Goal: Information Seeking & Learning: Learn about a topic

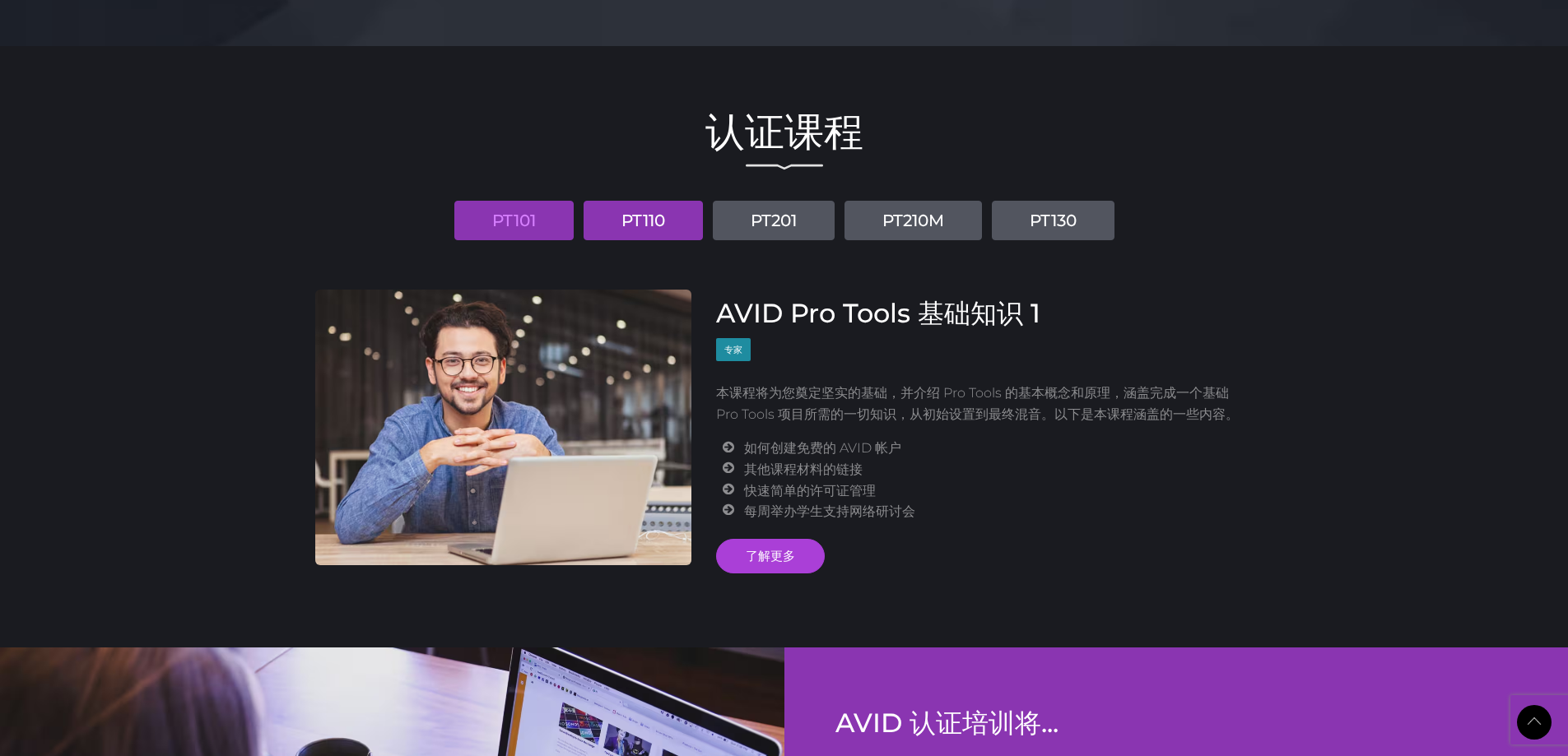
scroll to position [1790, 0]
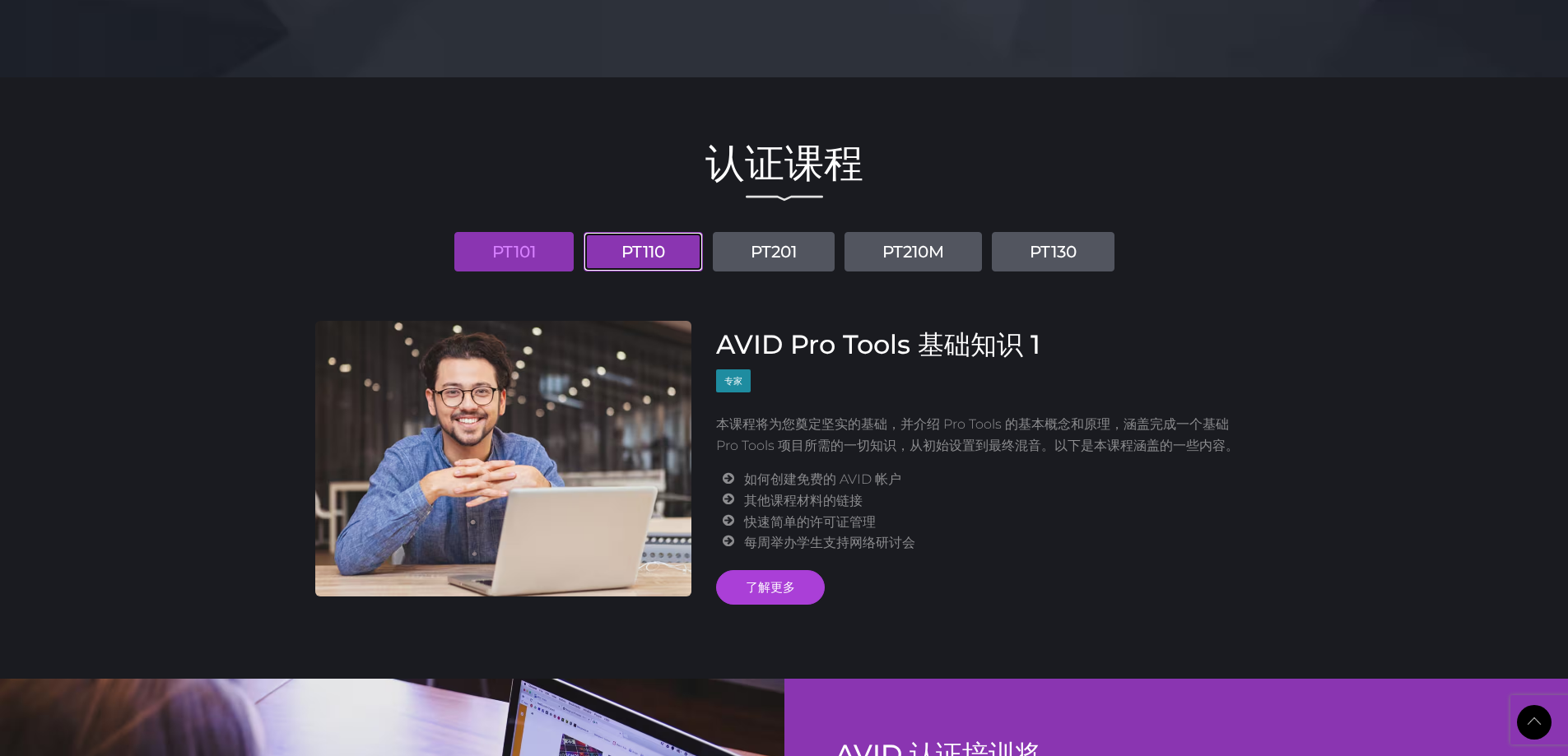
click at [637, 250] on font "PT110" at bounding box center [643, 252] width 44 height 20
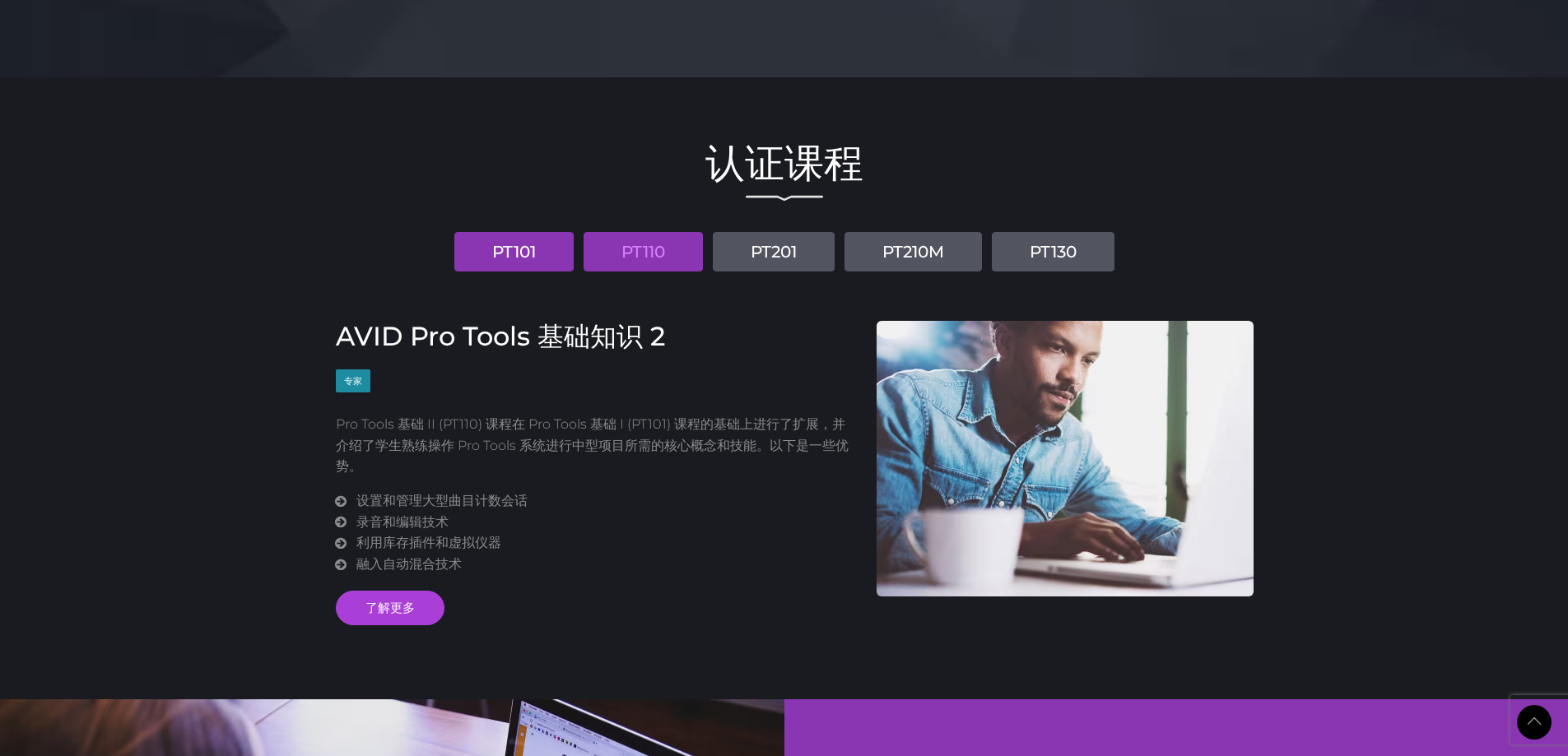
click at [538, 243] on link "PT101" at bounding box center [514, 252] width 120 height 39
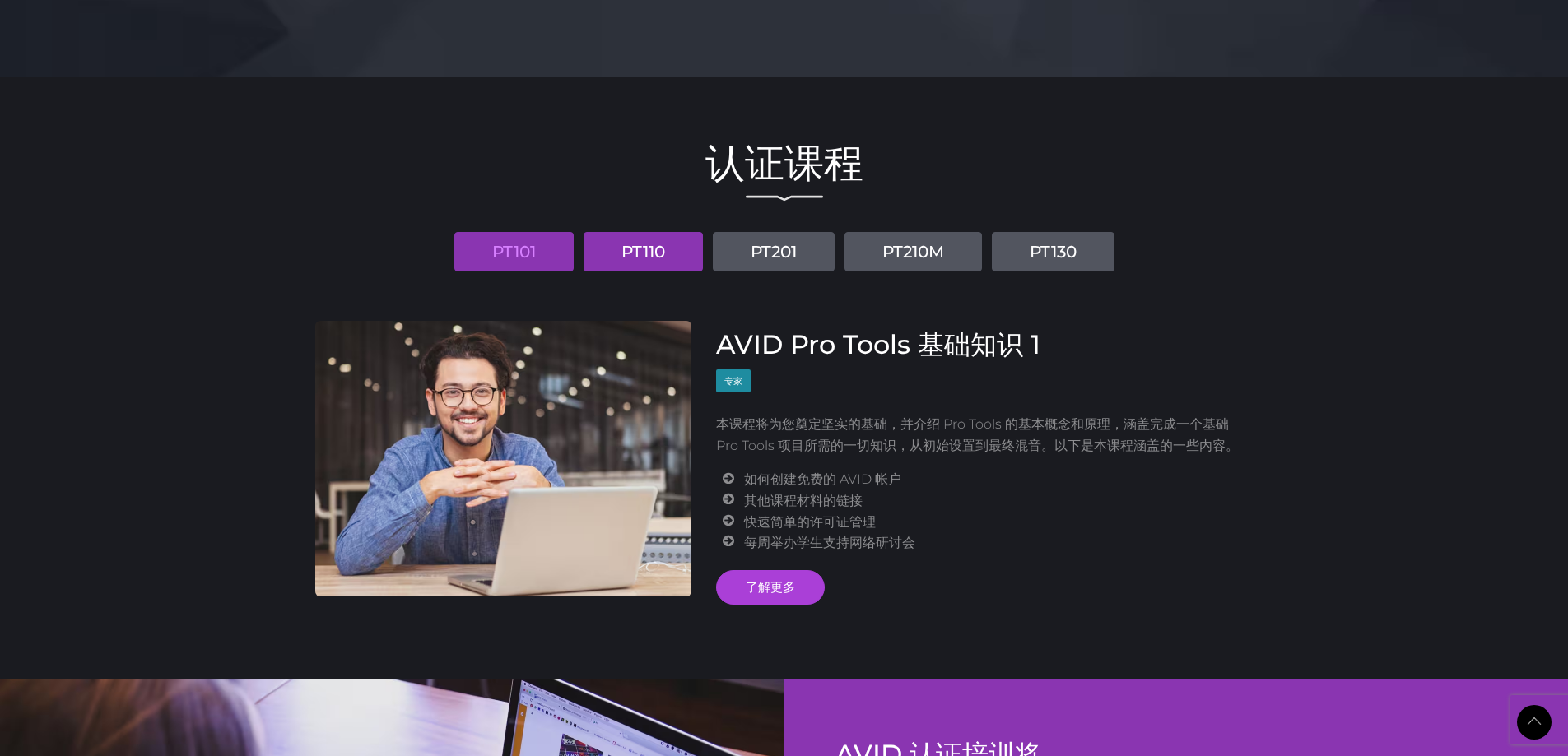
click at [638, 242] on font "PT110" at bounding box center [643, 252] width 44 height 20
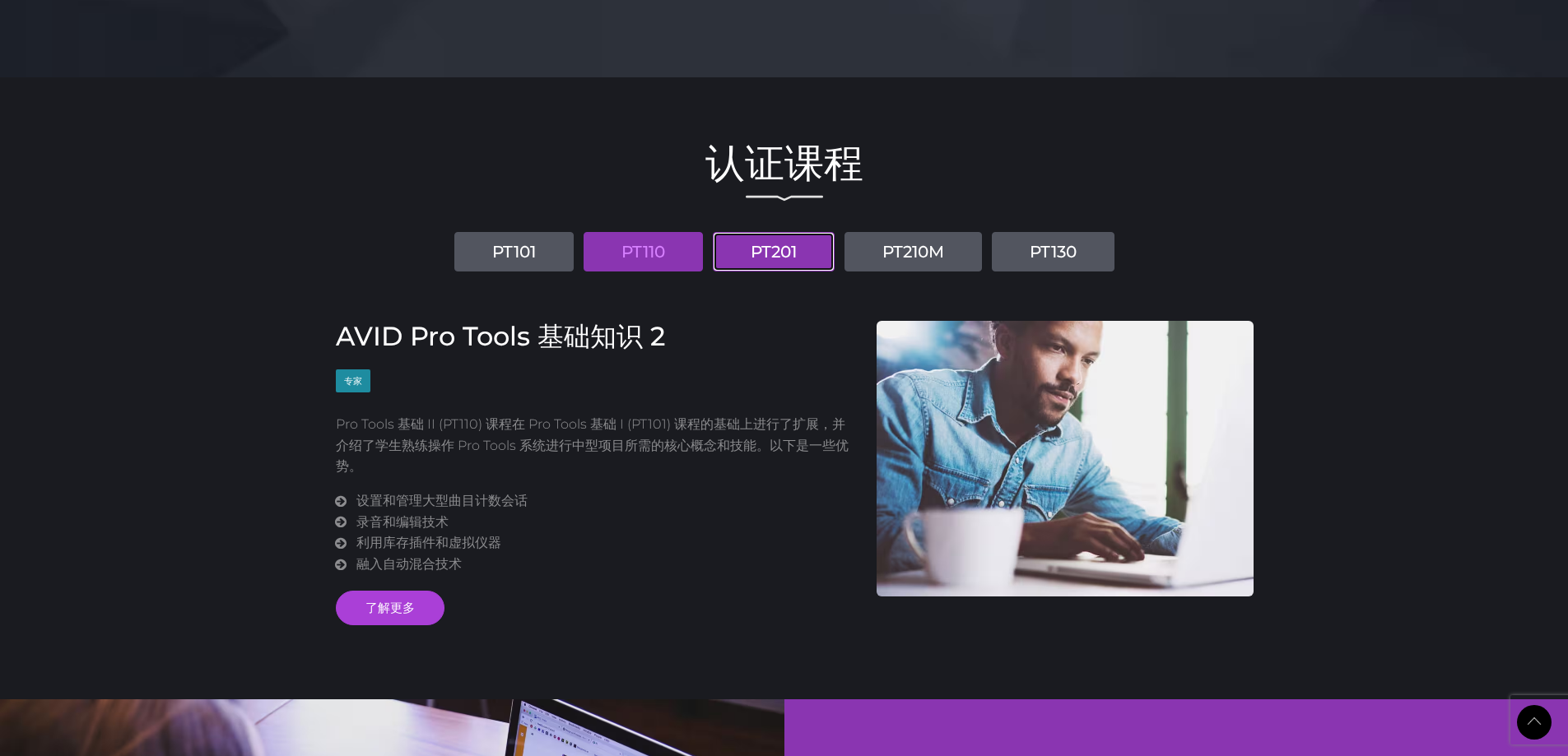
click at [783, 255] on font "PT201" at bounding box center [774, 252] width 46 height 20
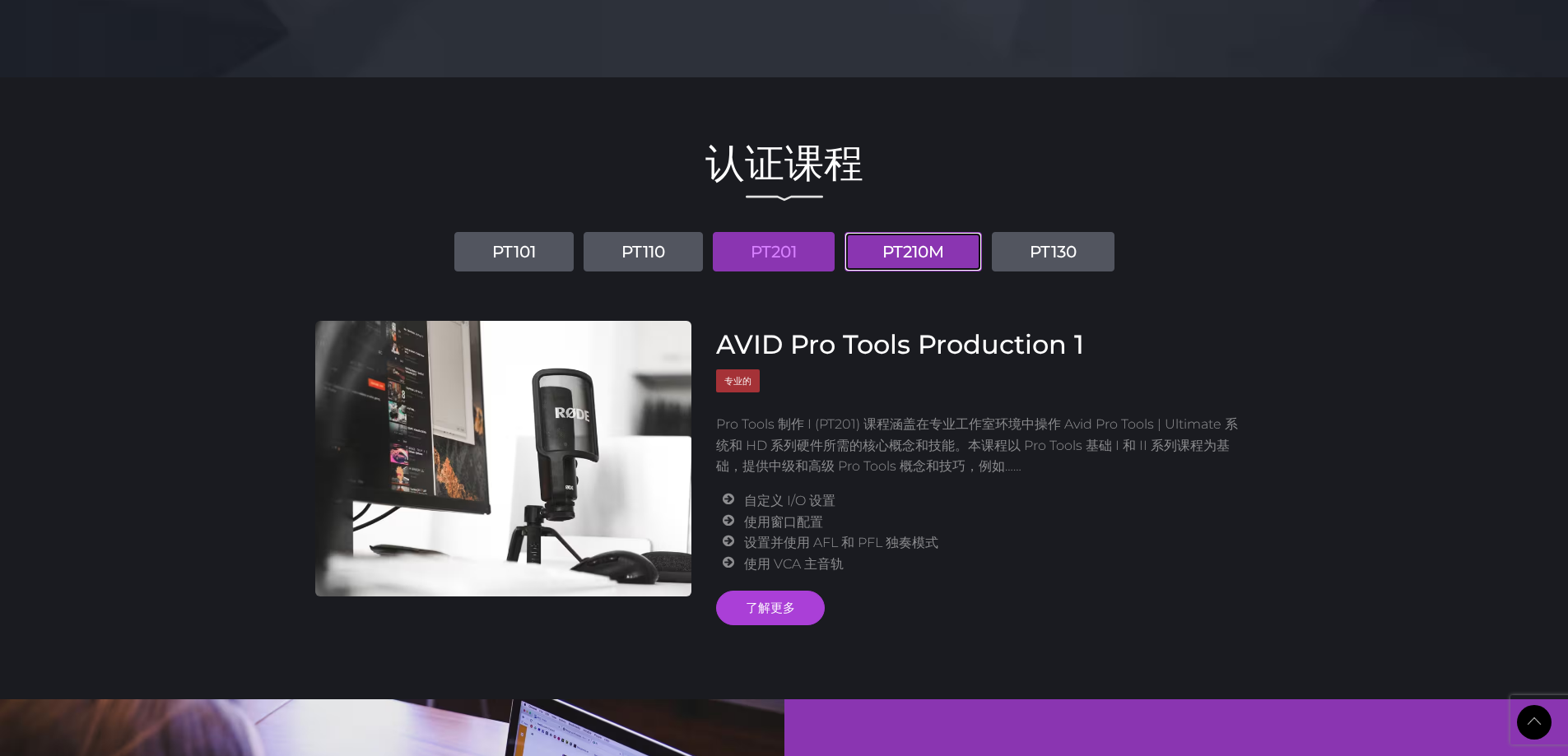
click at [906, 259] on font "PT210M" at bounding box center [913, 252] width 62 height 20
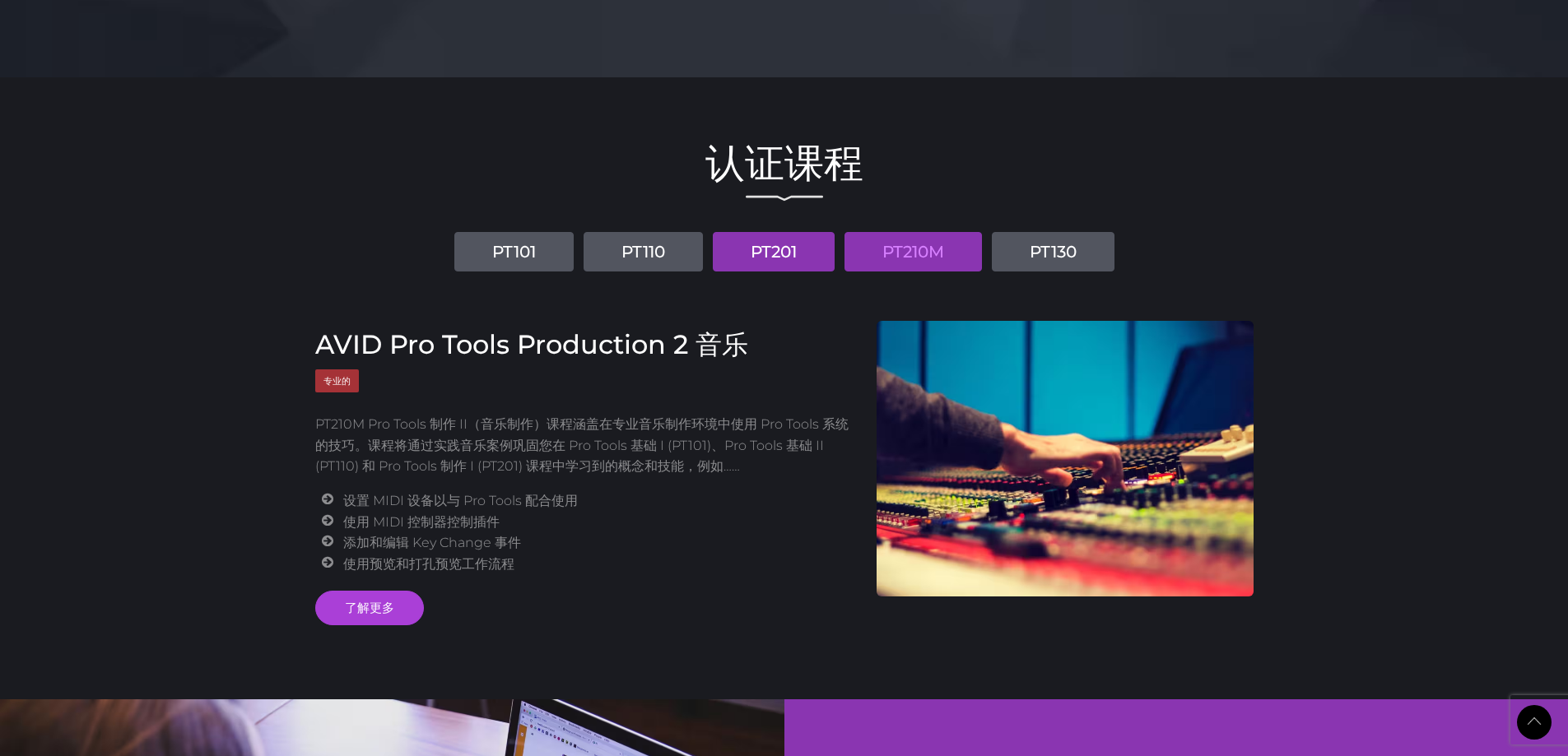
click at [787, 253] on font "PT201" at bounding box center [774, 252] width 46 height 20
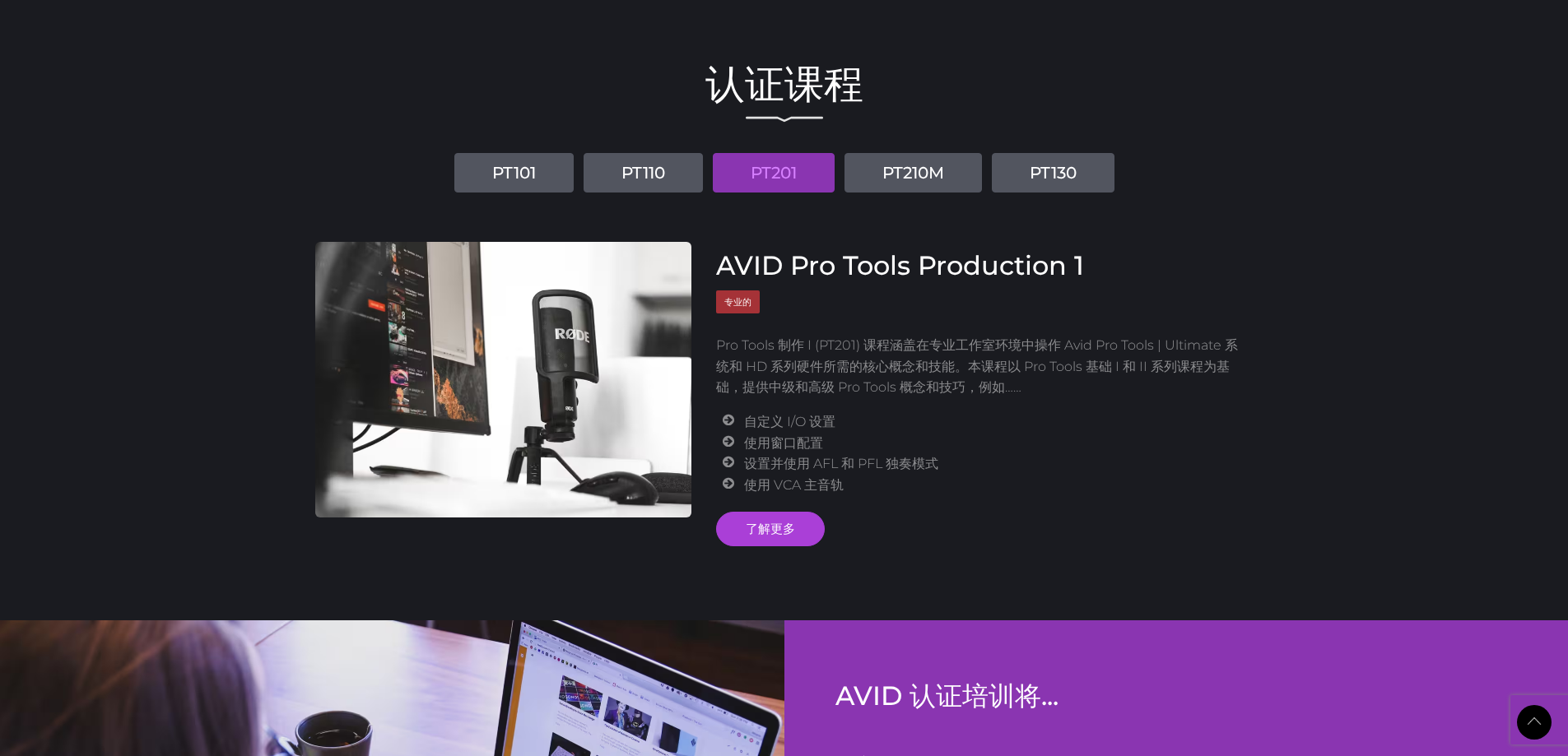
scroll to position [1542, 0]
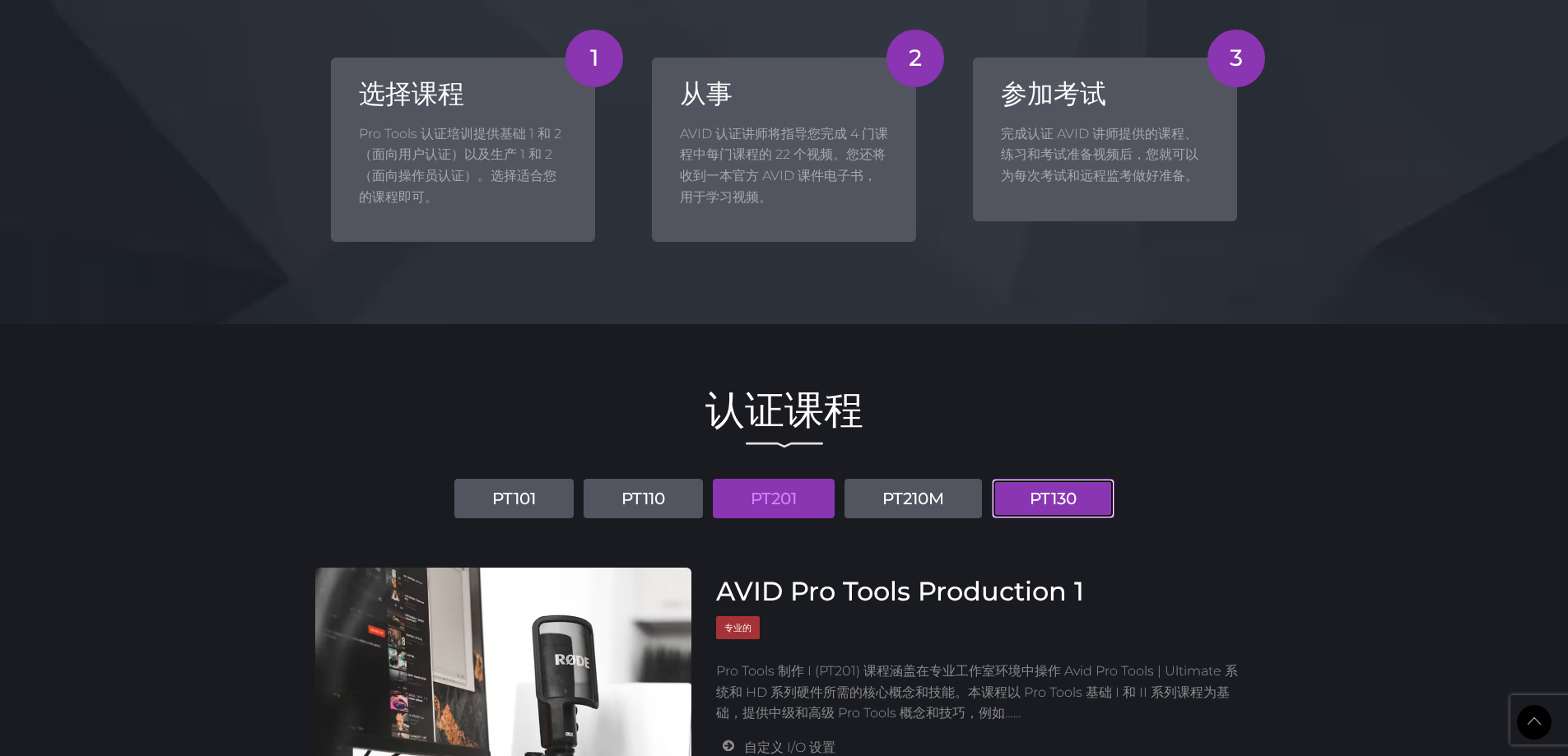
click at [1084, 508] on link "PT130" at bounding box center [1052, 499] width 122 height 39
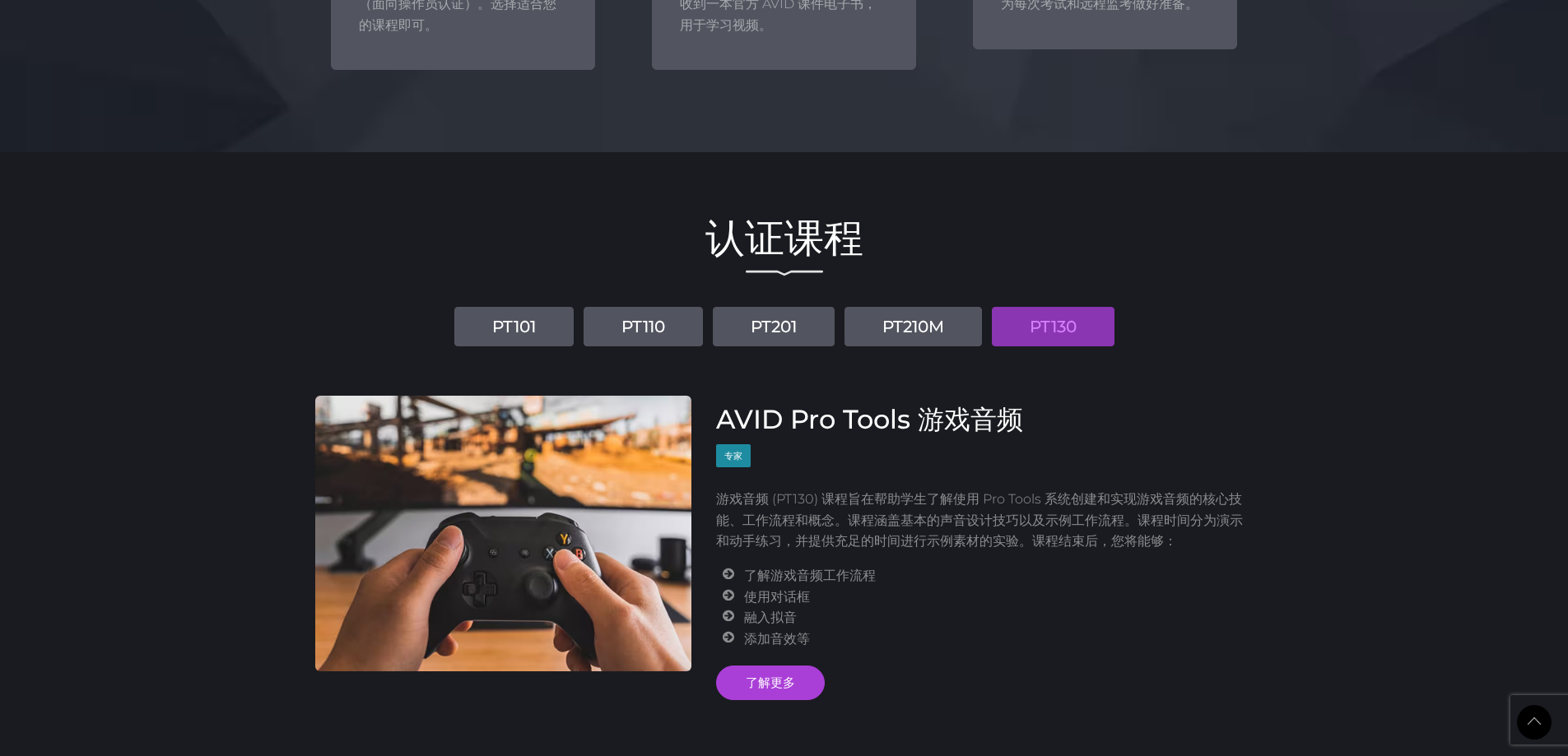
scroll to position [1790, 0]
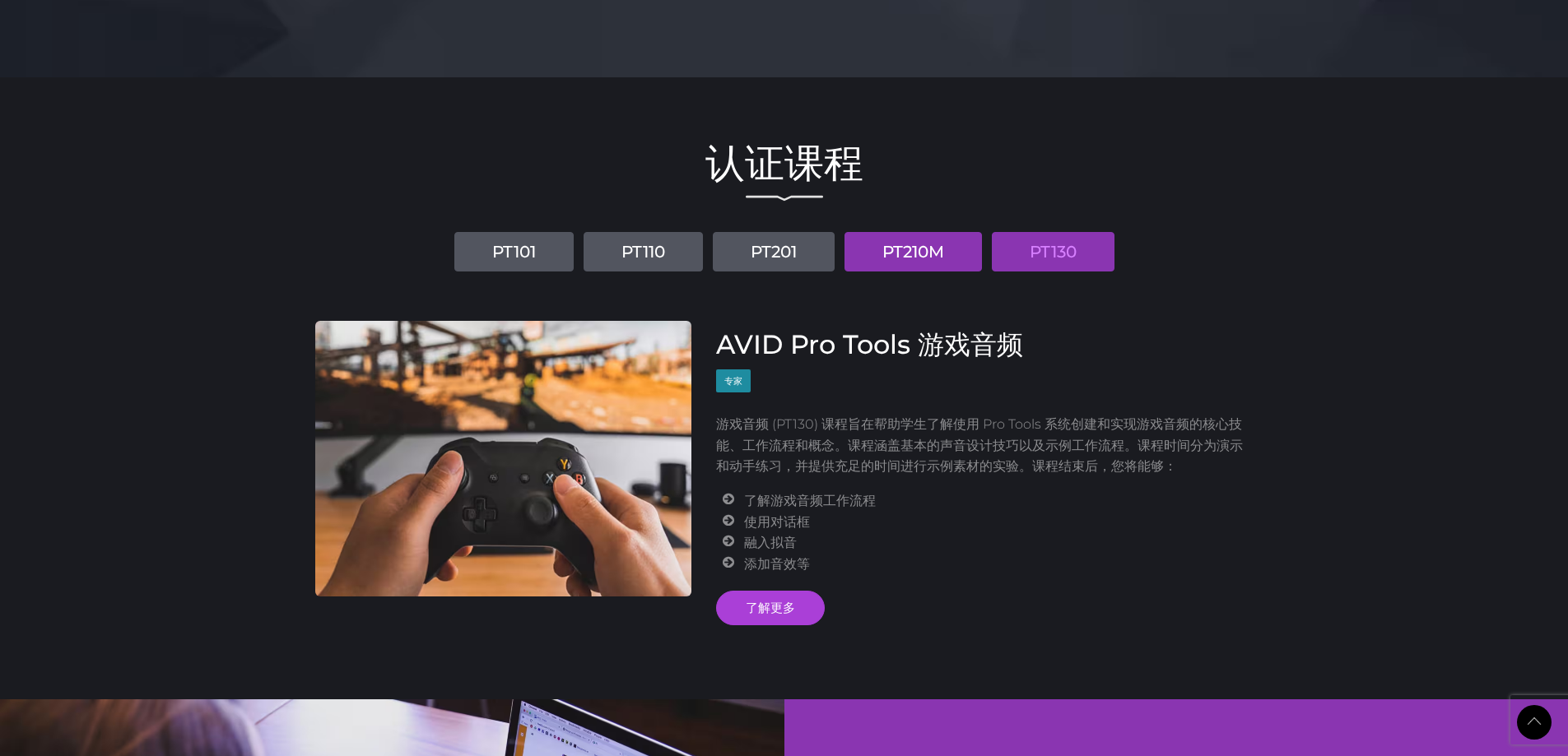
click at [938, 250] on font "PT210M" at bounding box center [913, 252] width 62 height 20
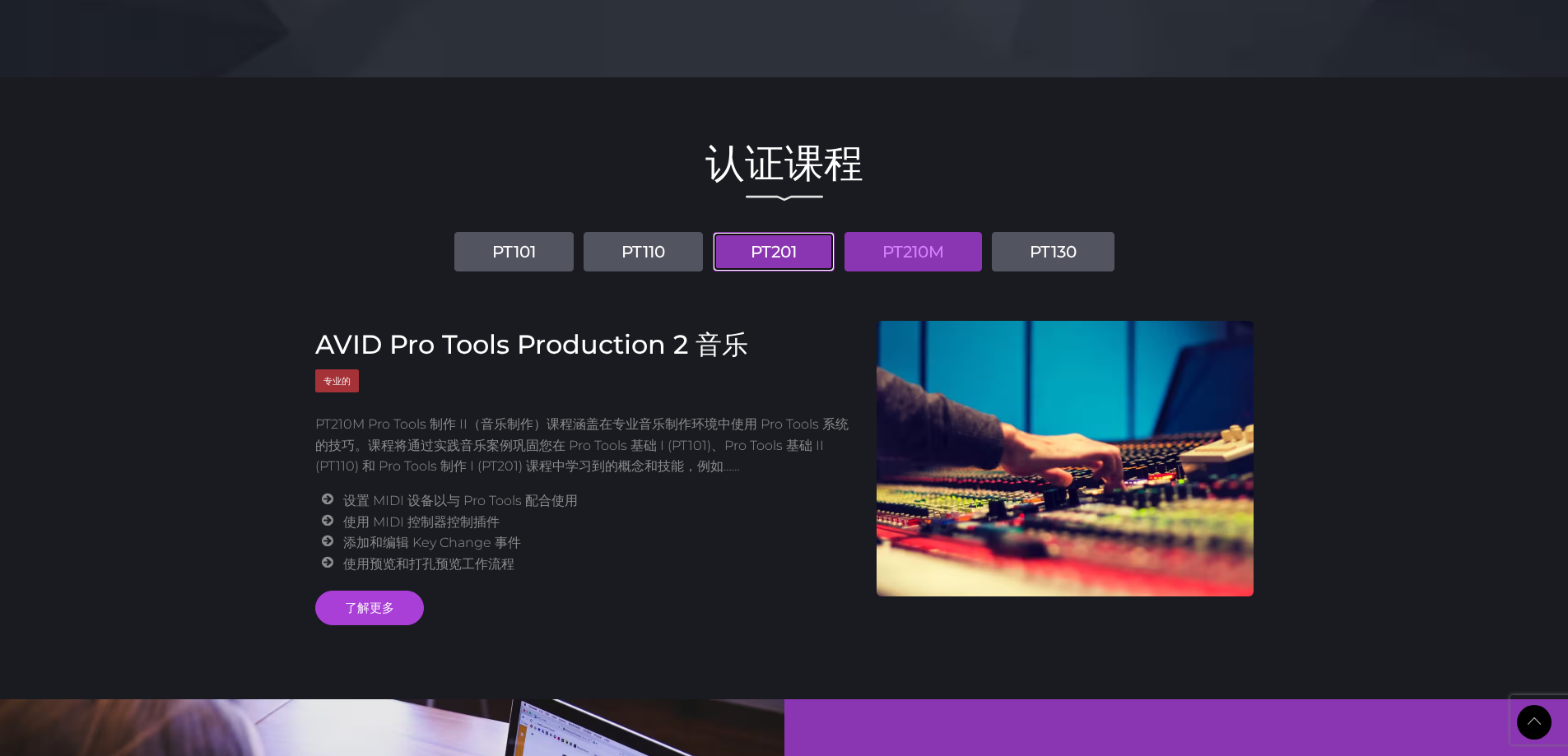
click at [794, 247] on font "PT201" at bounding box center [774, 252] width 46 height 20
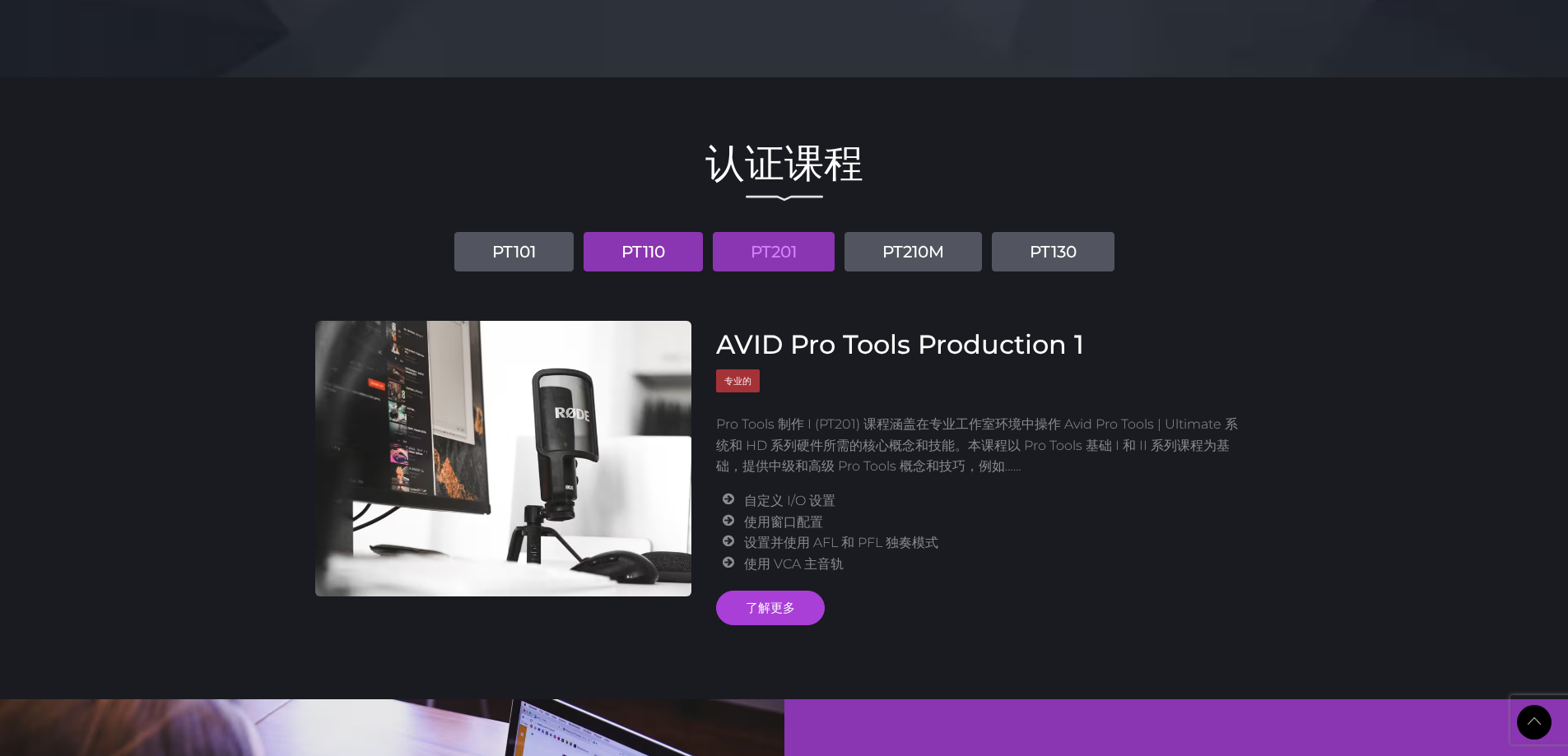
click at [624, 259] on font "PT110" at bounding box center [643, 252] width 44 height 20
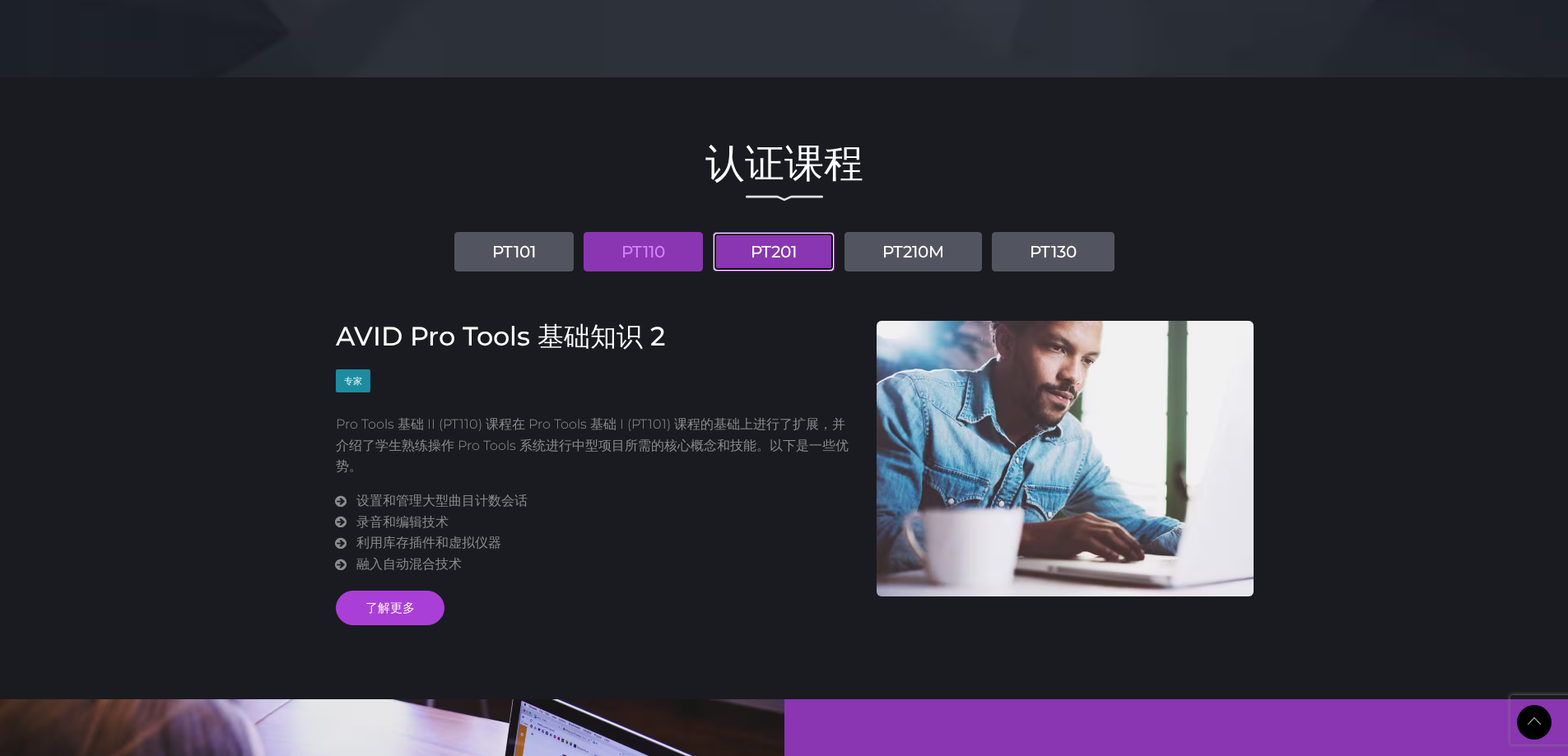
click at [776, 254] on font "PT201" at bounding box center [774, 252] width 46 height 20
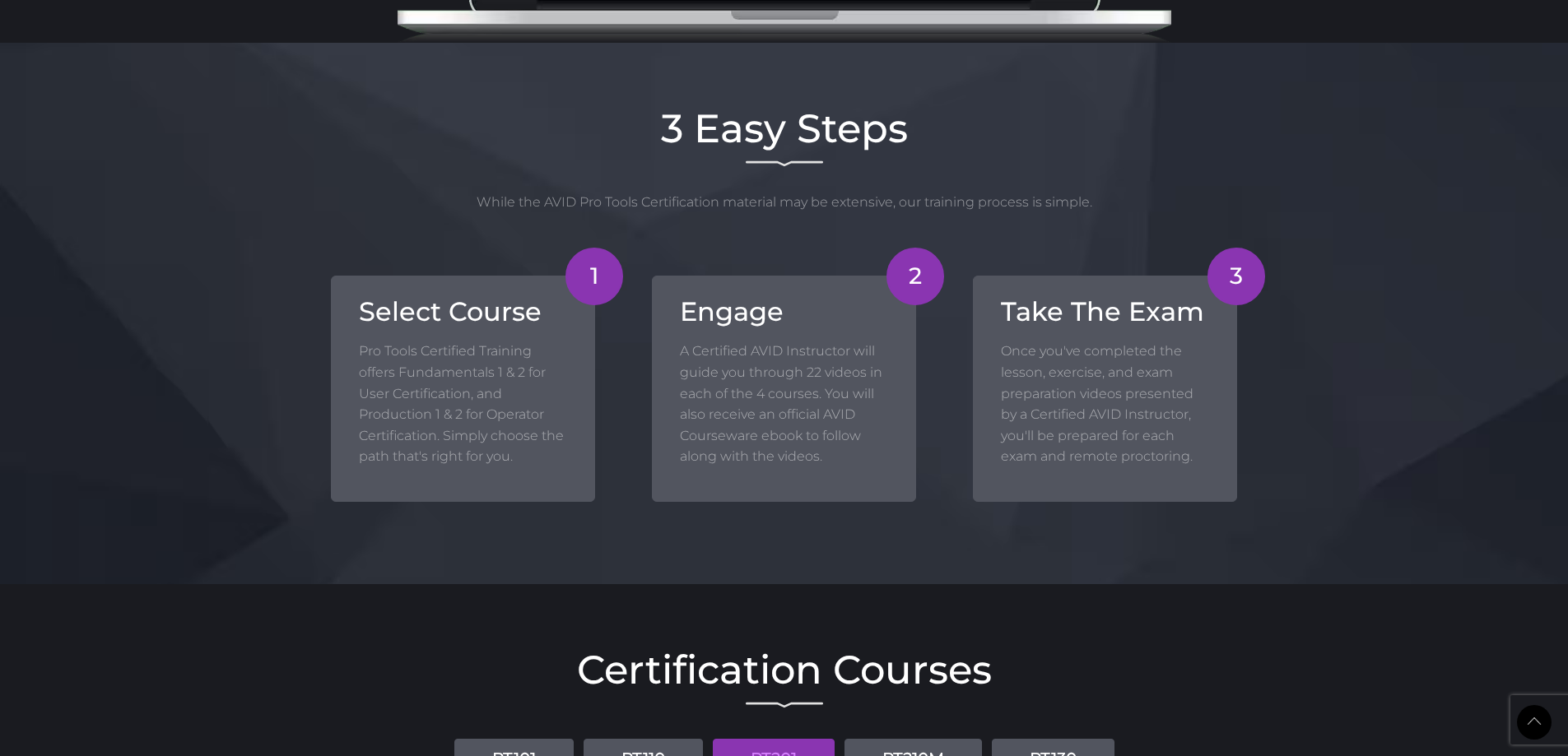
scroll to position [1893, 0]
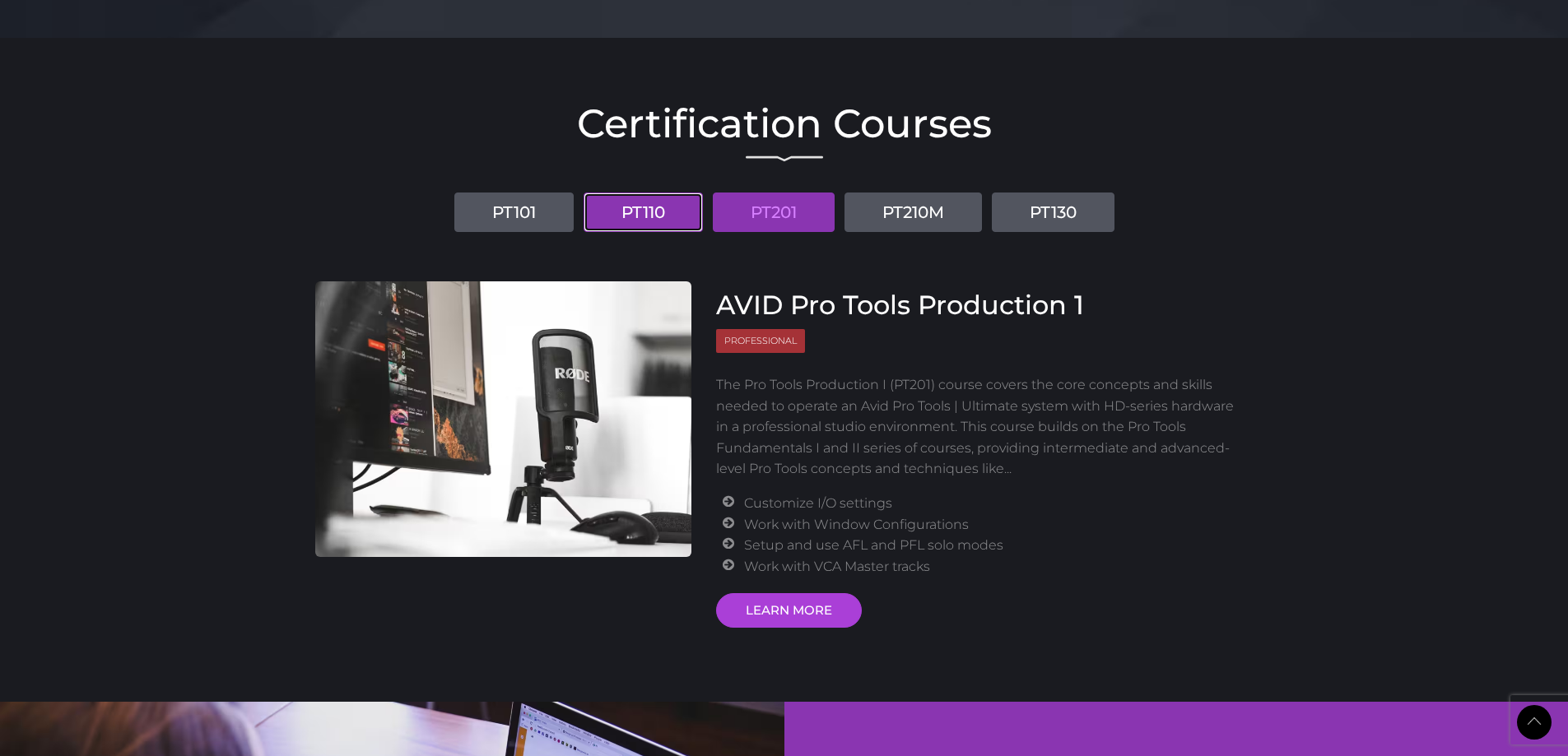
click at [644, 197] on link "PT110" at bounding box center [644, 212] width 120 height 39
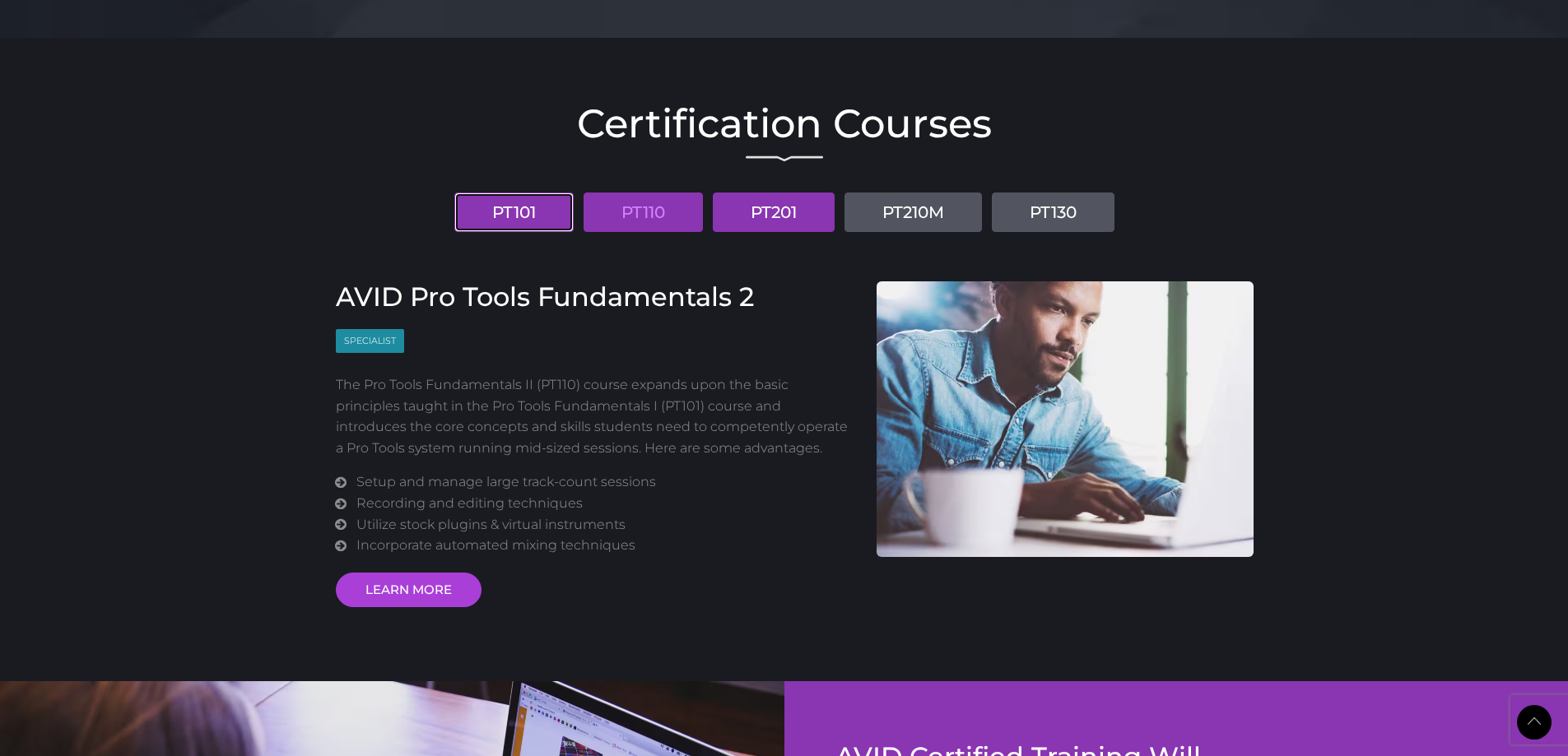
click at [524, 206] on link "PT101" at bounding box center [514, 212] width 120 height 39
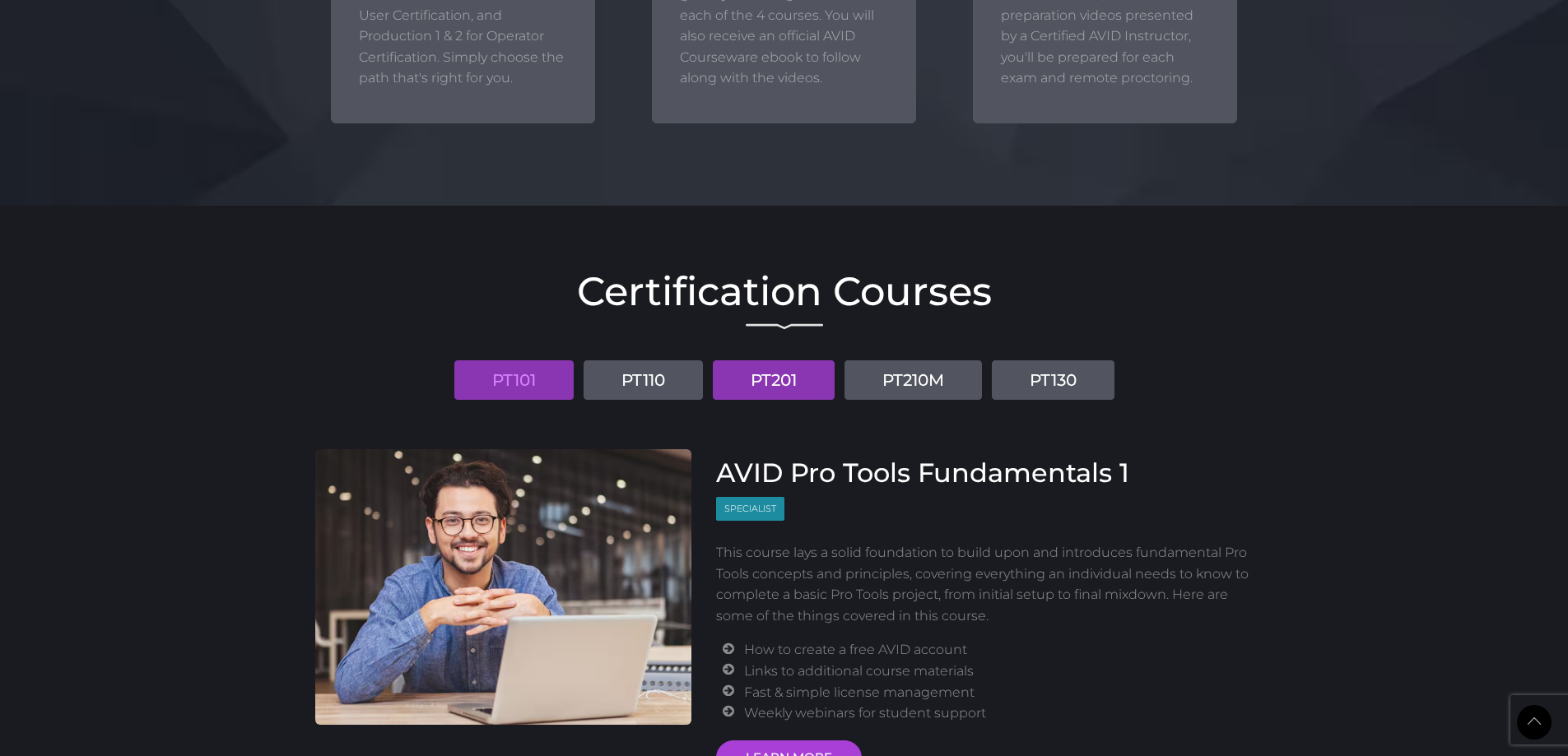
scroll to position [1728, 0]
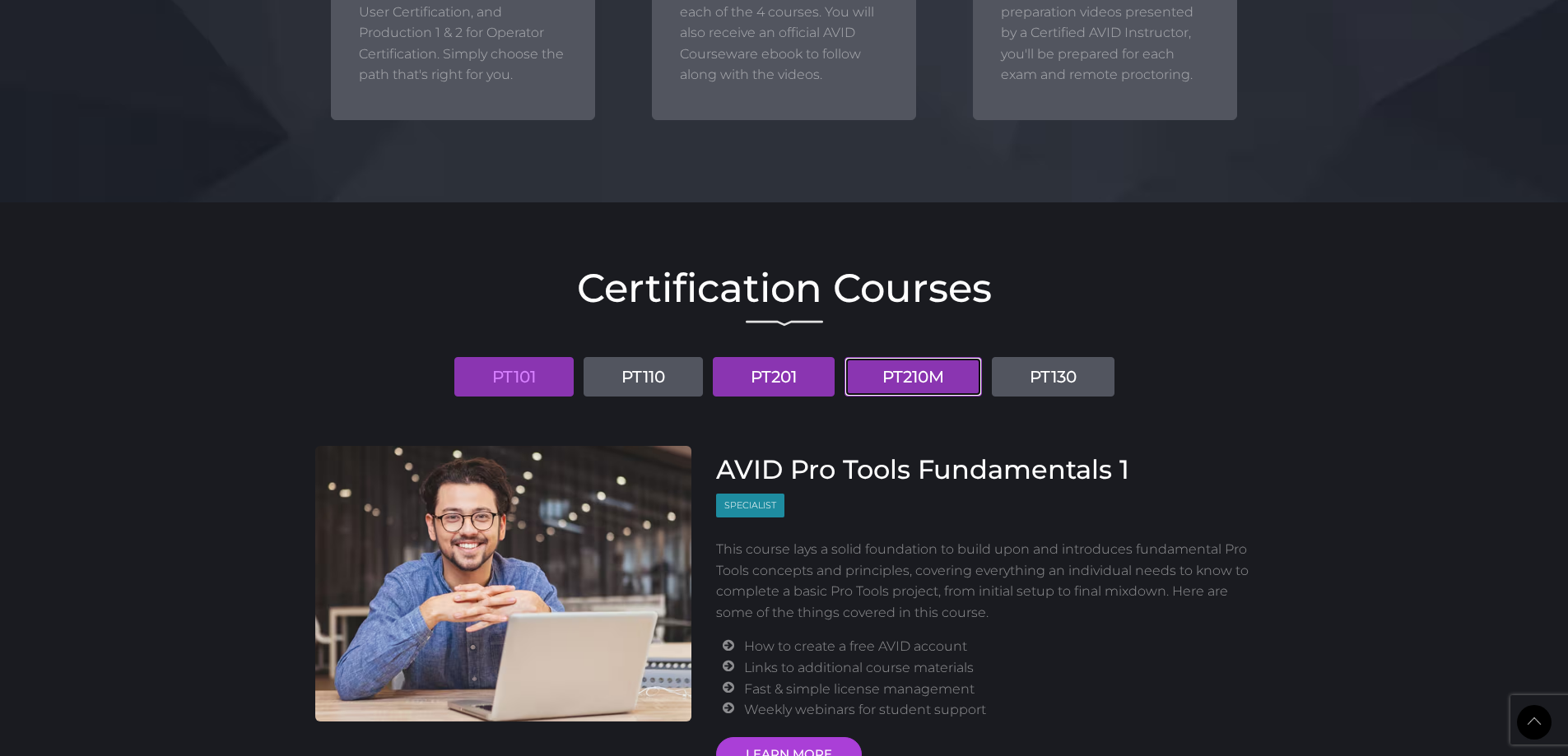
click at [954, 386] on link "PT210M" at bounding box center [914, 377] width 138 height 39
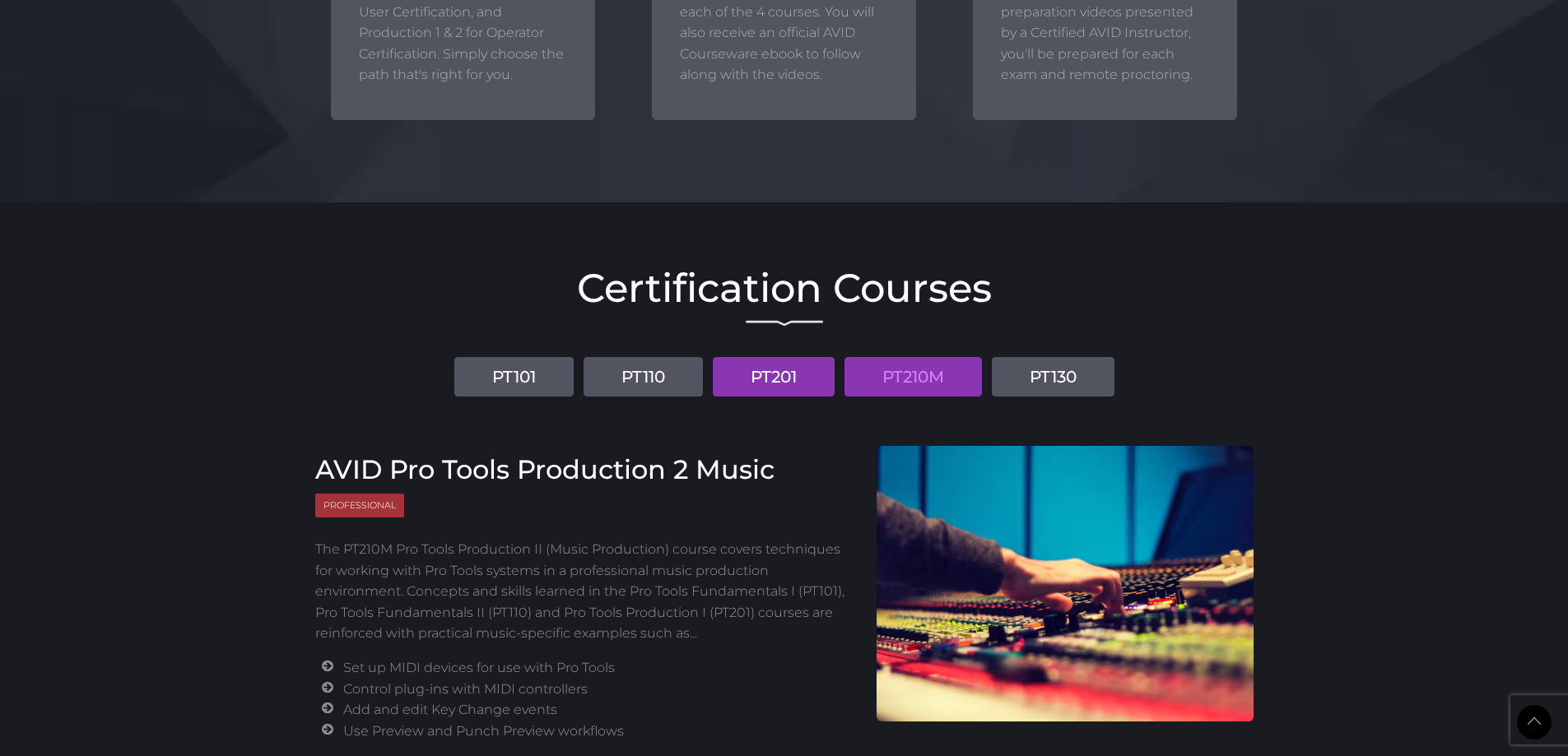
scroll to position [1708, 0]
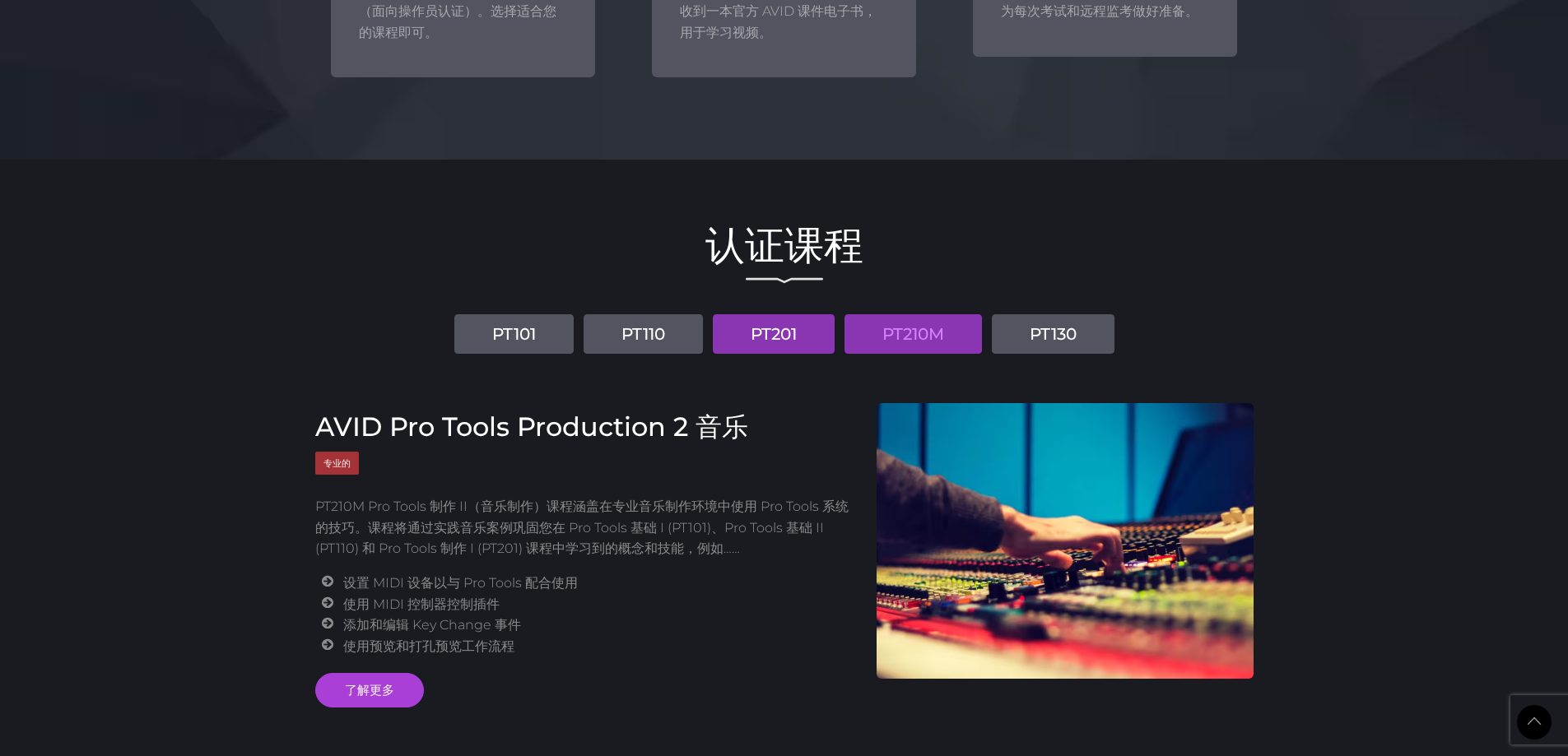
click at [1251, 264] on h2 "认证课程" at bounding box center [785, 245] width 939 height 39
click at [804, 346] on link "PT201" at bounding box center [773, 334] width 122 height 39
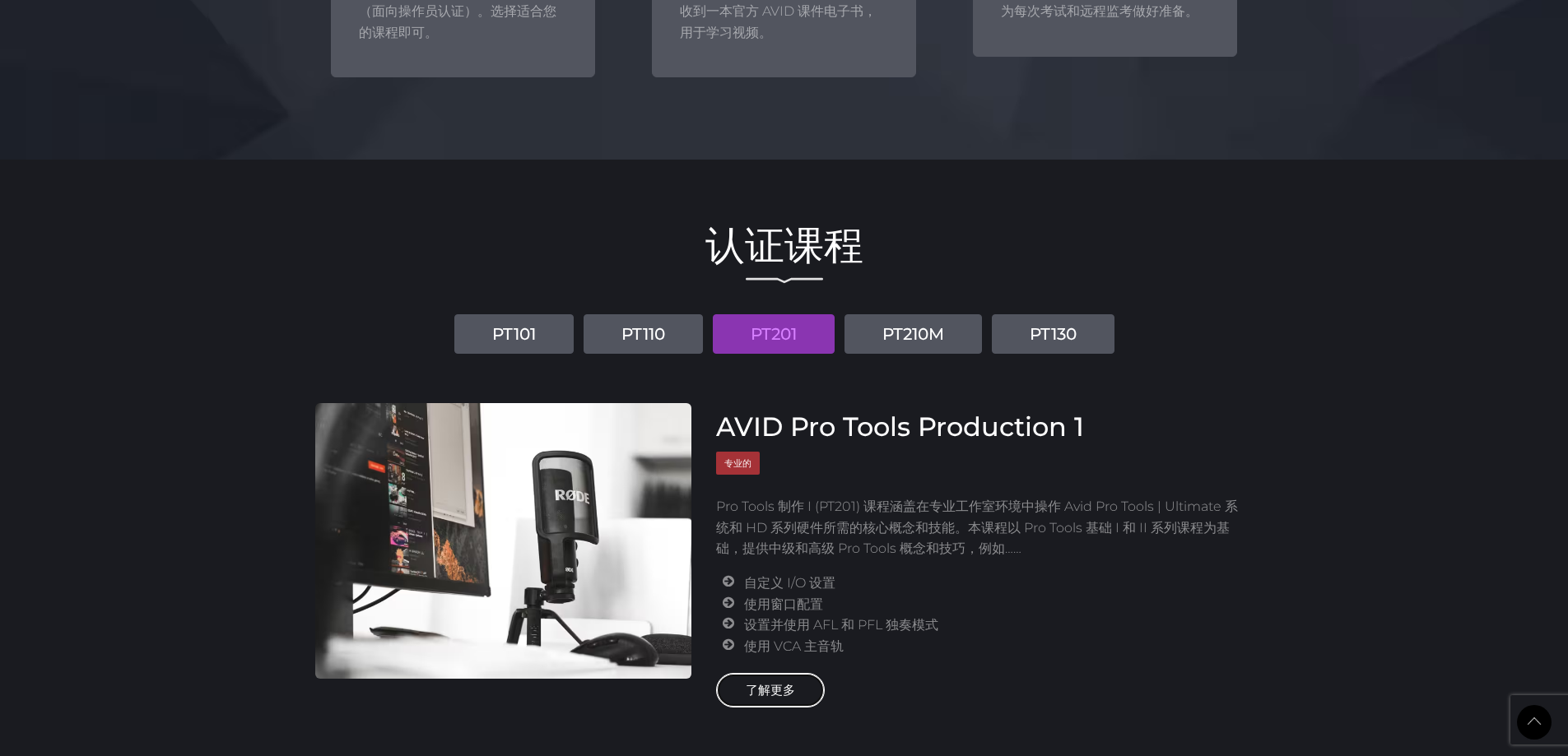
click at [797, 692] on link "了解更多" at bounding box center [771, 690] width 109 height 35
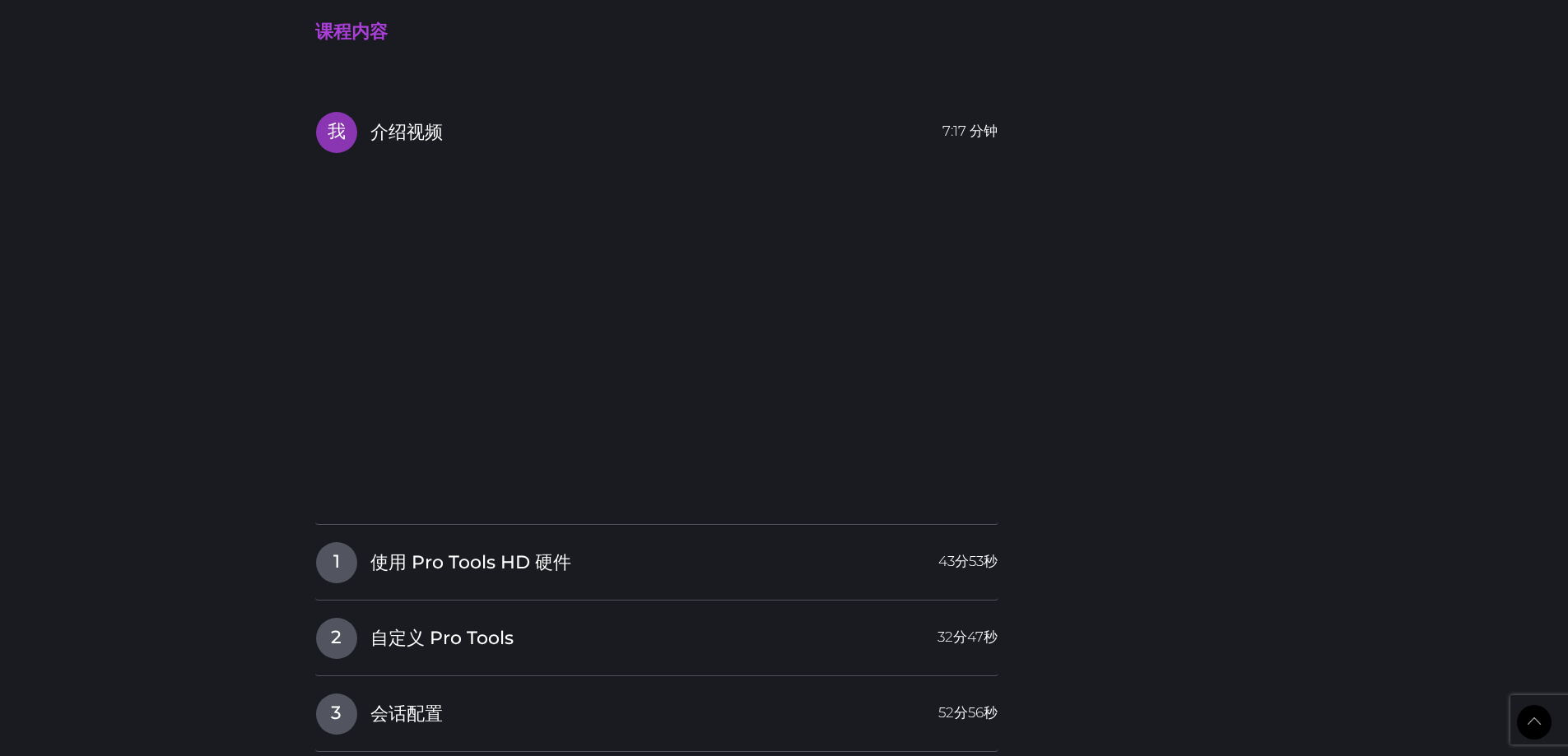
scroll to position [1810, 0]
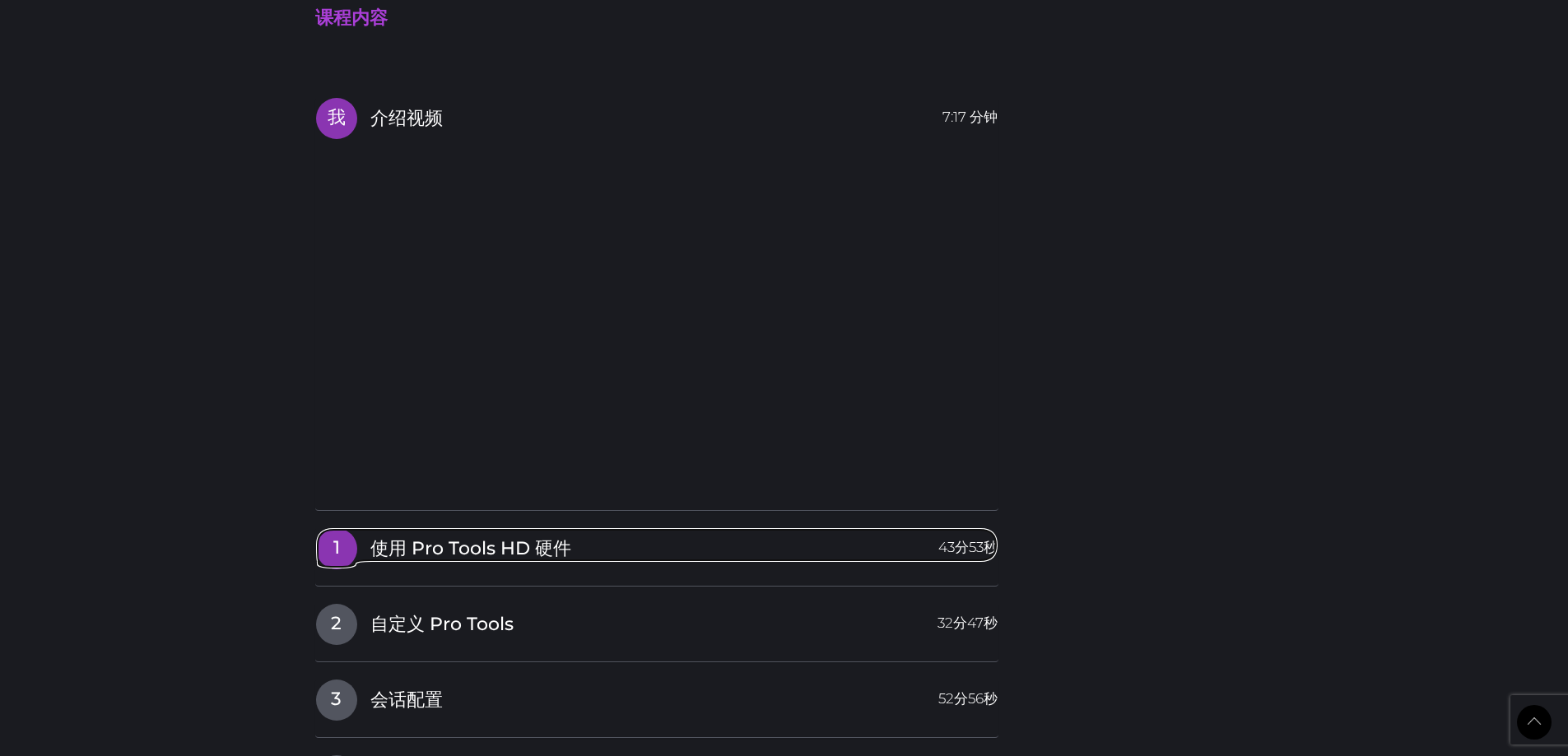
click at [461, 546] on font "使用 Pro Tools HD 硬件" at bounding box center [470, 548] width 201 height 22
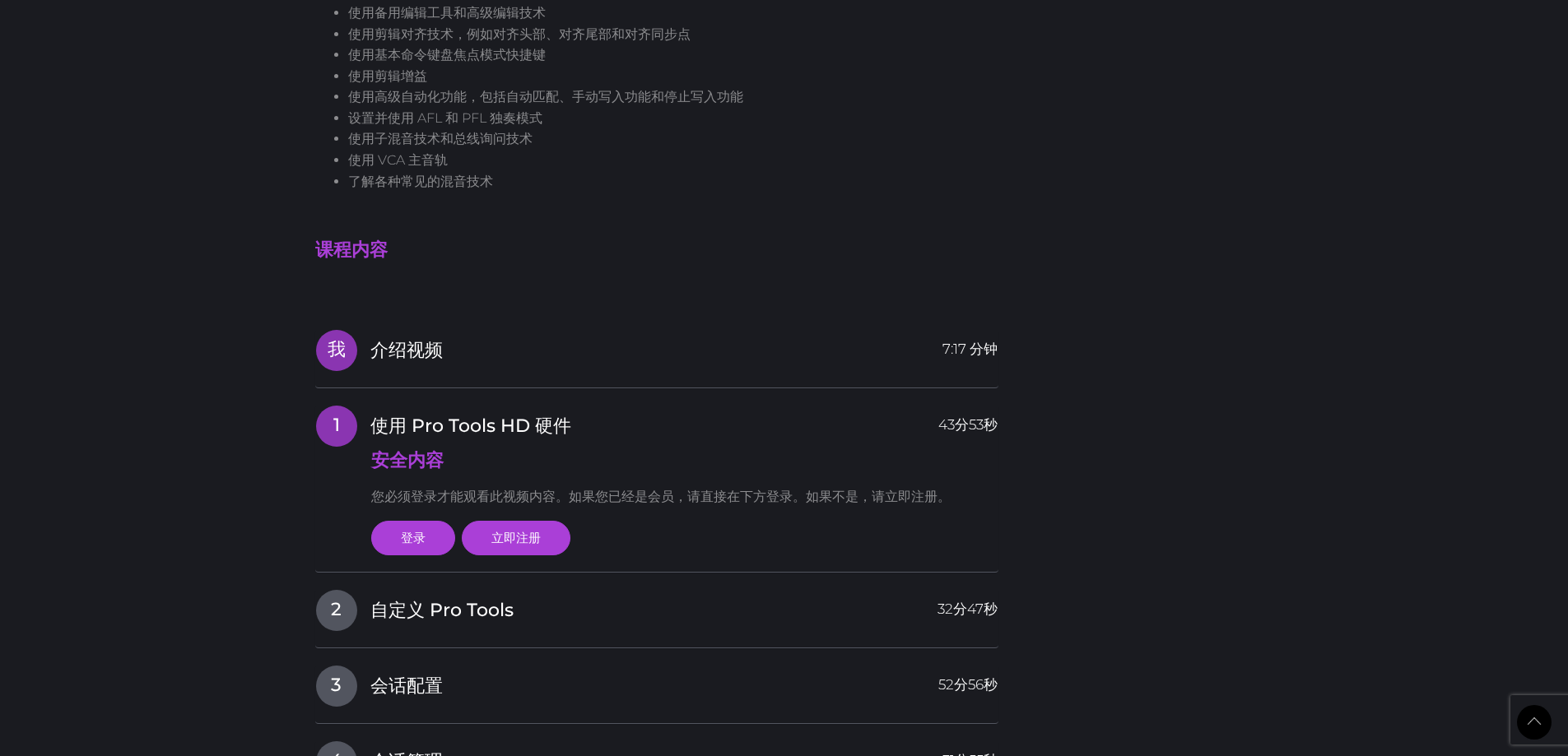
scroll to position [1563, 0]
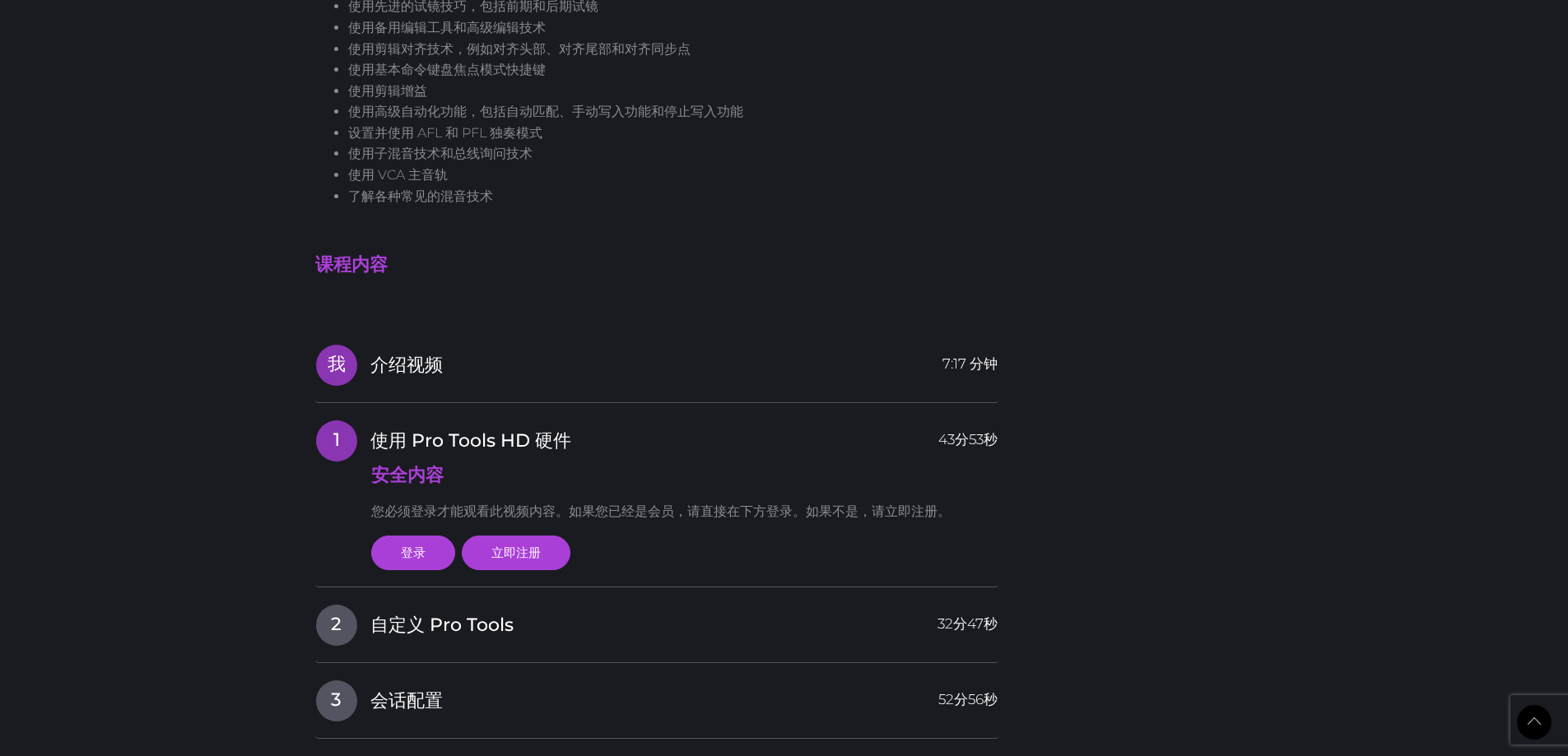
click at [426, 374] on font "介绍视频" at bounding box center [406, 365] width 72 height 22
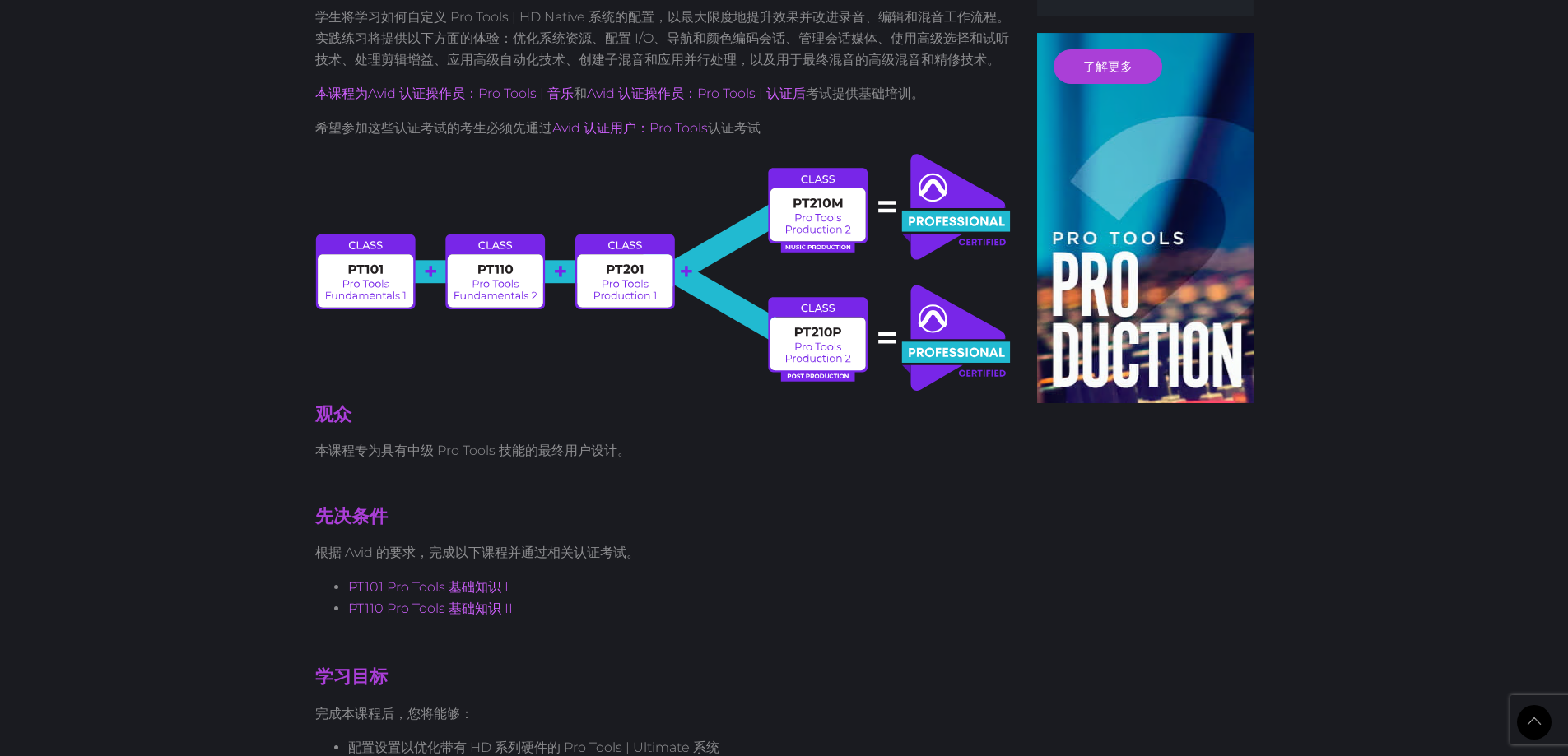
scroll to position [659, 0]
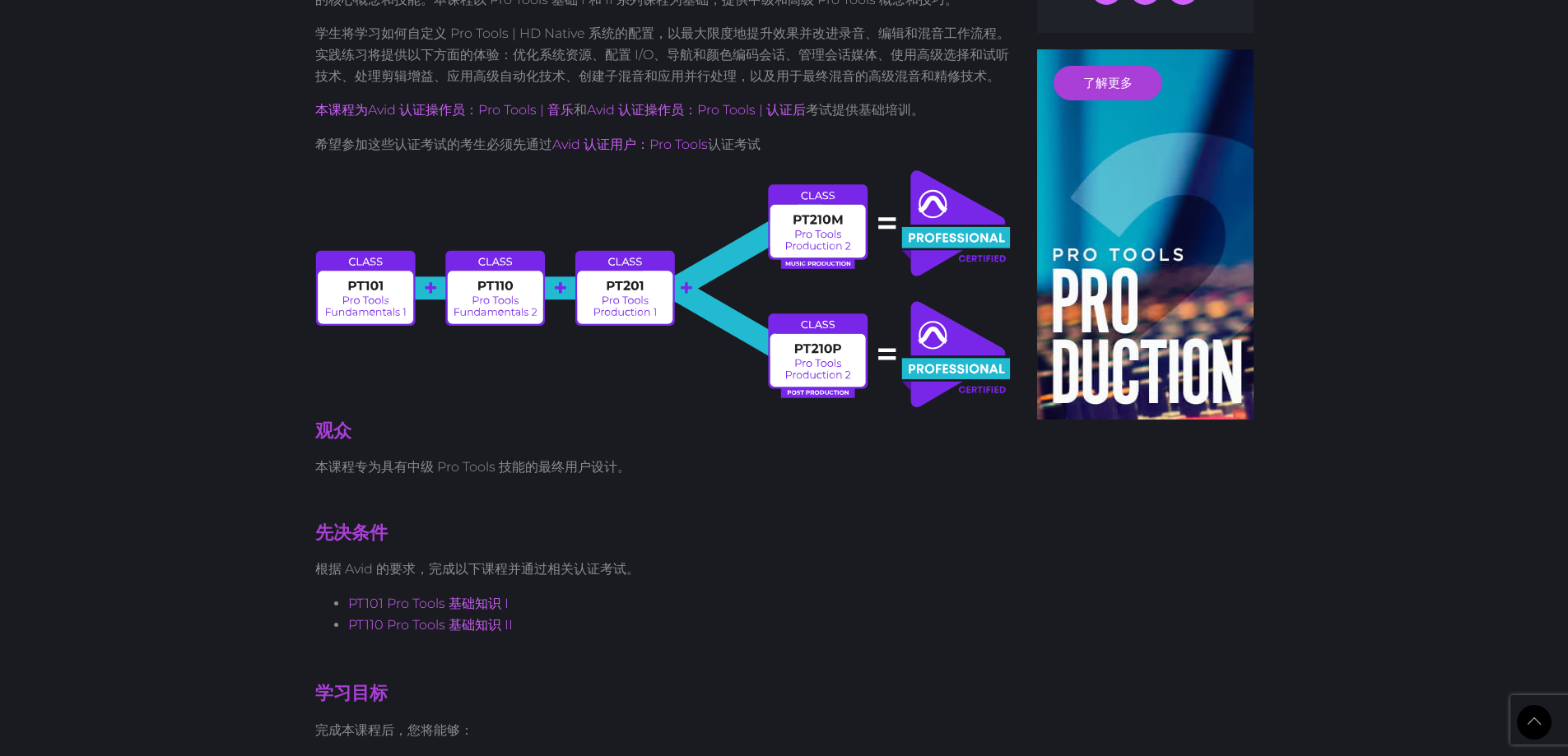
click at [838, 207] on img at bounding box center [664, 289] width 698 height 242
click at [822, 257] on img at bounding box center [664, 289] width 698 height 242
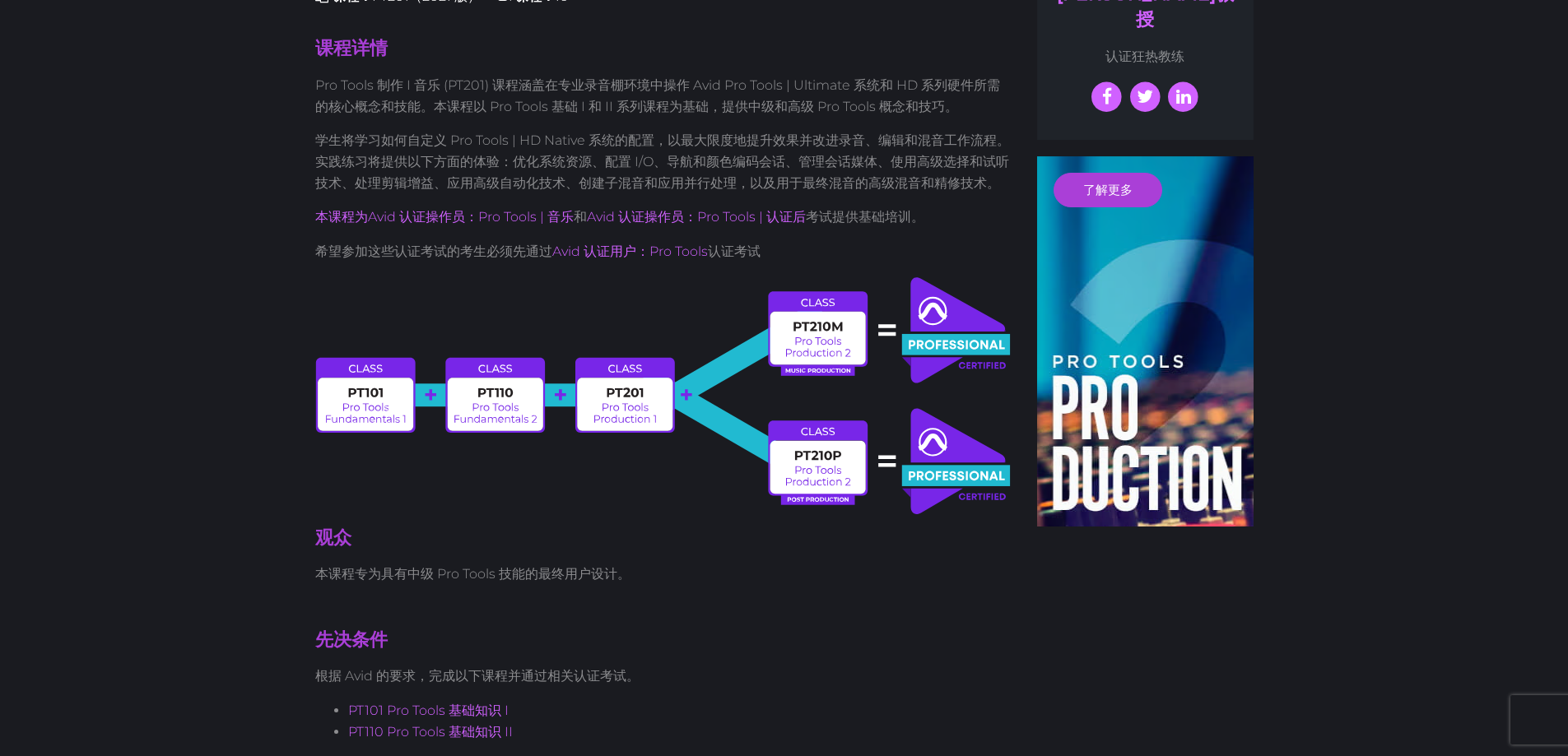
scroll to position [493, 0]
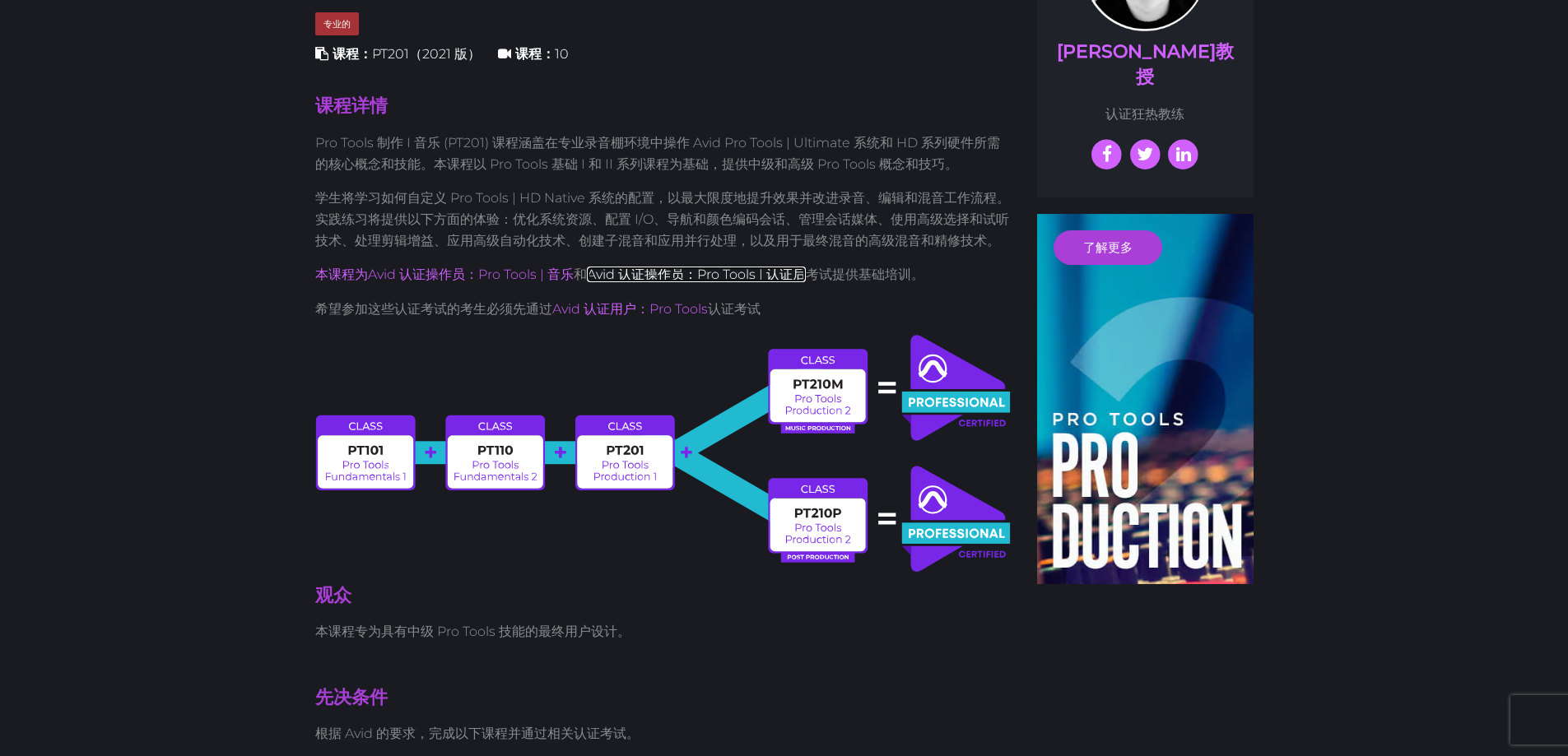
click at [711, 271] on font "Avid 认证操作员：Pro Tools | 认证后" at bounding box center [695, 273] width 219 height 15
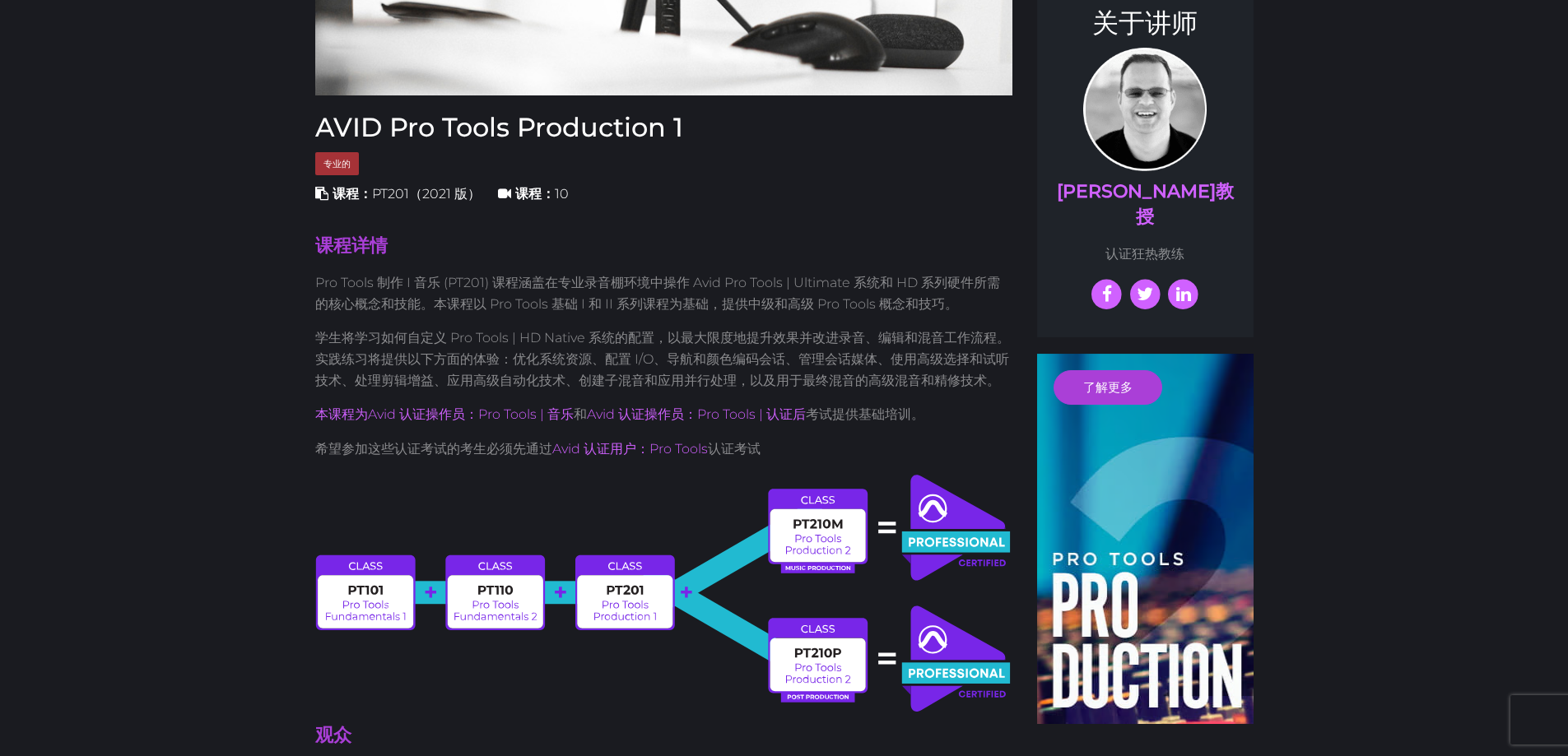
scroll to position [329, 0]
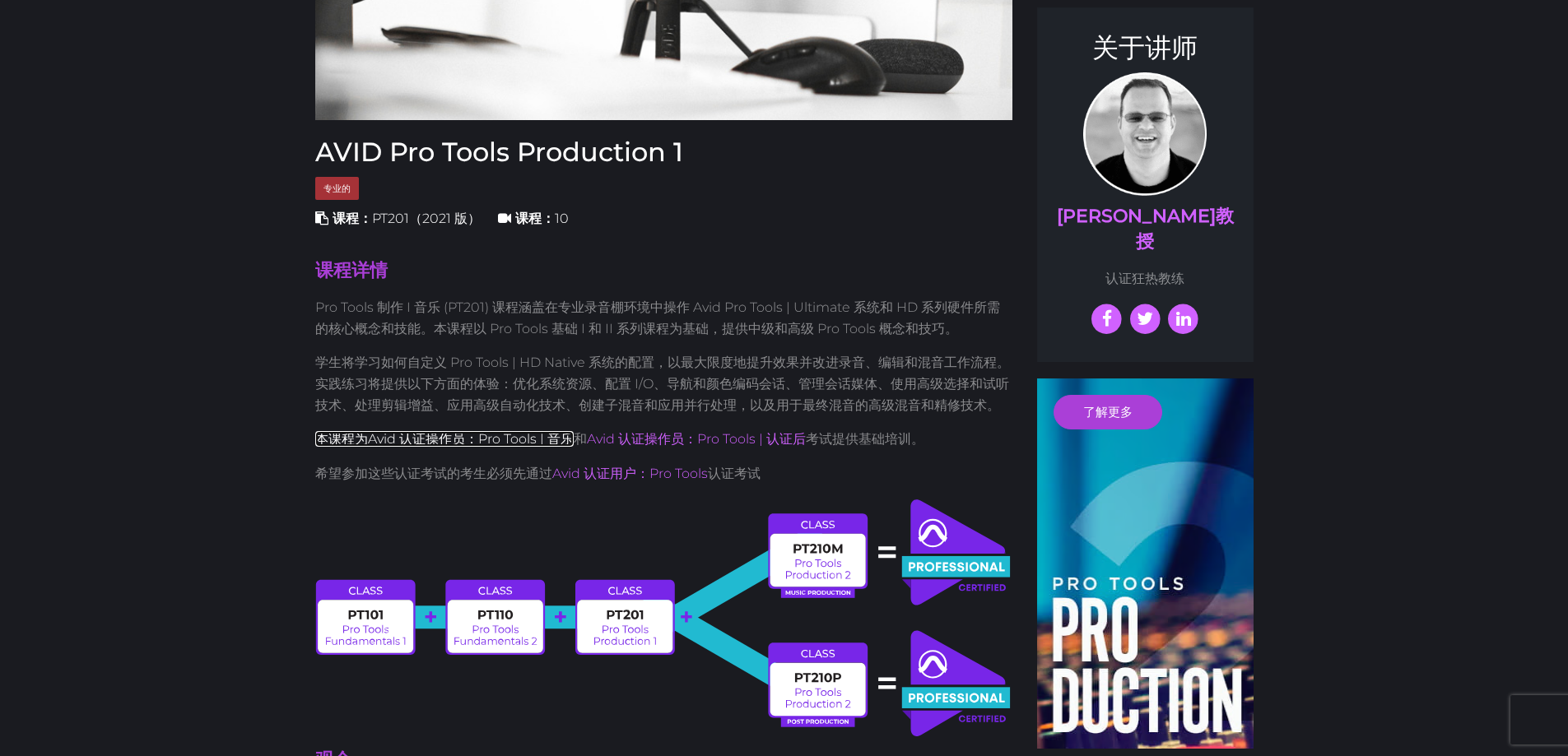
click at [543, 436] on font "本课程为Avid 认证操作员：Pro Tools | 音乐" at bounding box center [444, 438] width 258 height 15
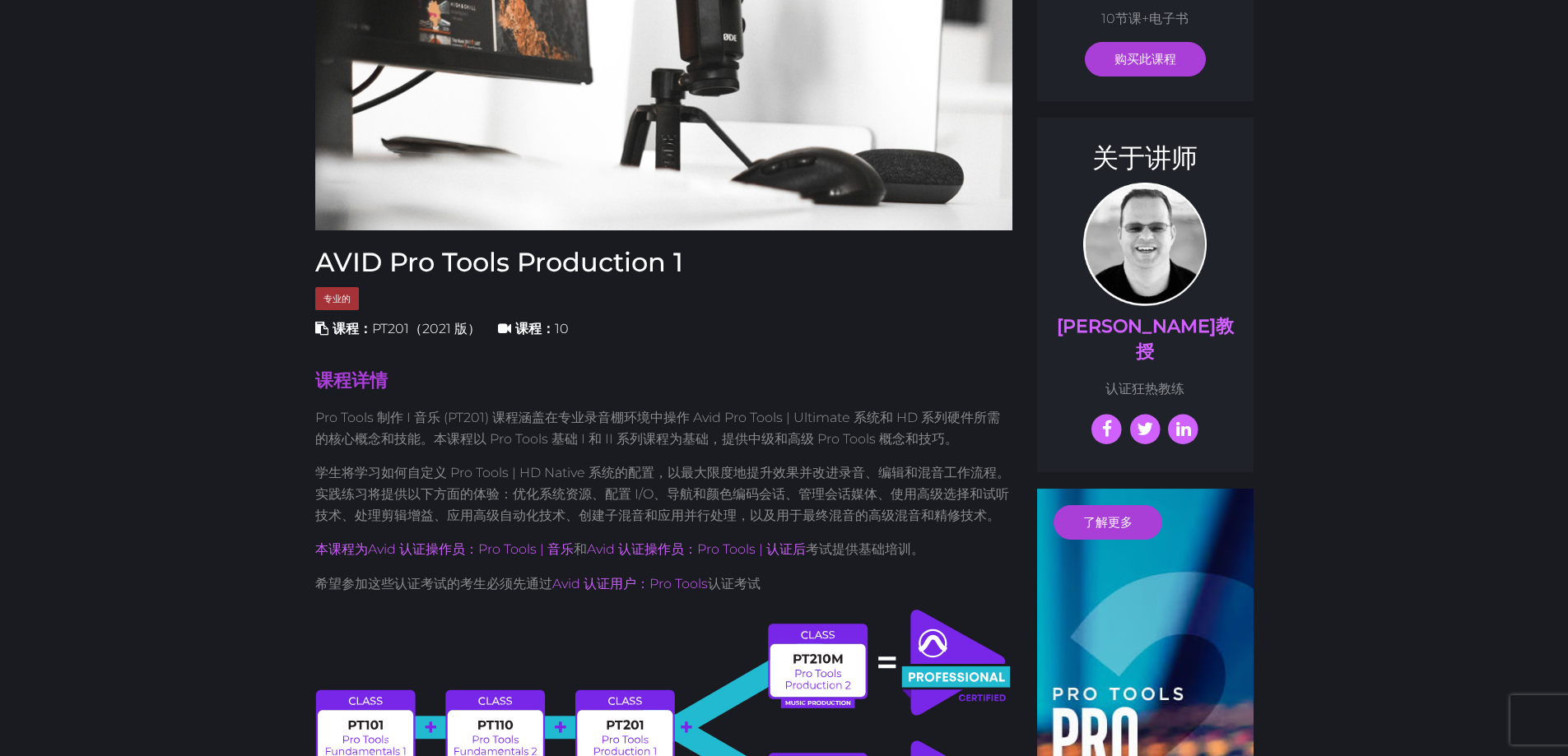
scroll to position [0, 0]
